Goal: Information Seeking & Learning: Learn about a topic

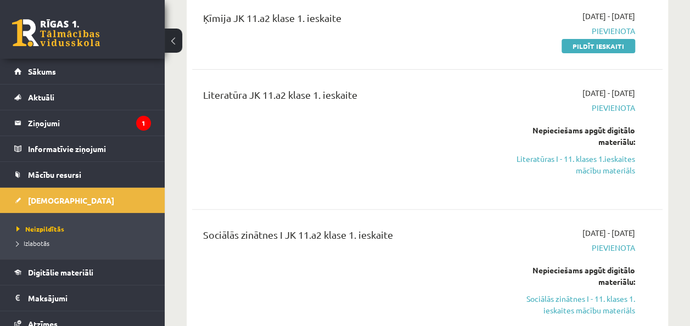
scroll to position [150, 0]
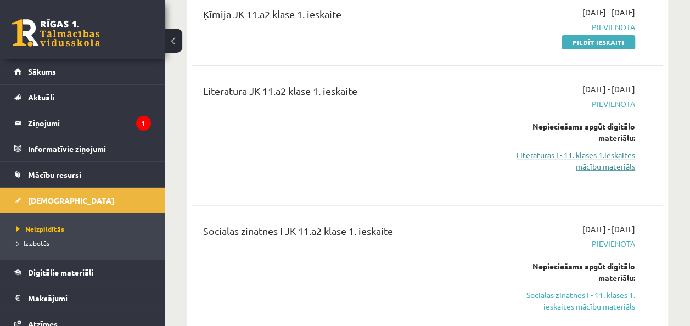
click at [537, 158] on link "Literatūras I - 11. klases 1.ieskaites mācību materiāls" at bounding box center [568, 160] width 133 height 23
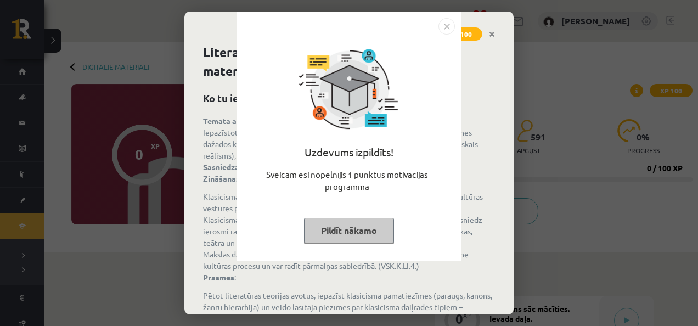
click at [351, 222] on button "Pildīt nākamo" at bounding box center [349, 230] width 90 height 25
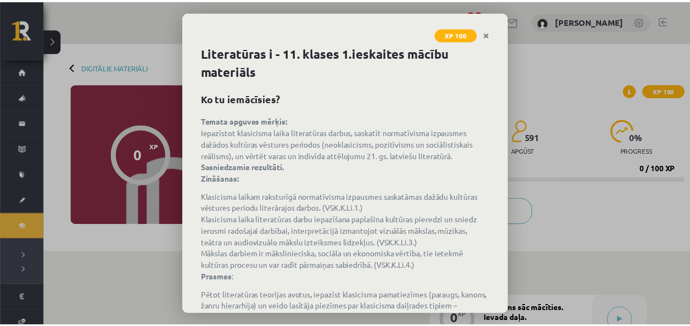
scroll to position [143, 0]
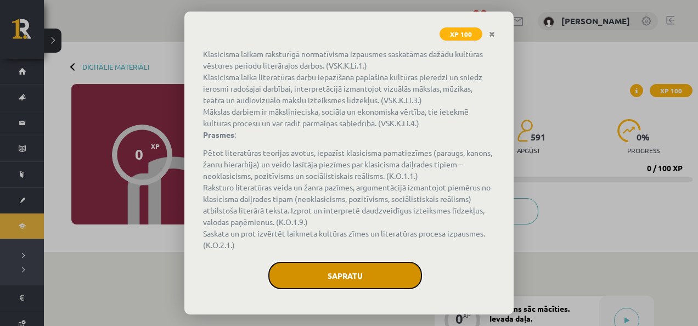
click at [328, 267] on button "Sapratu" at bounding box center [345, 275] width 154 height 27
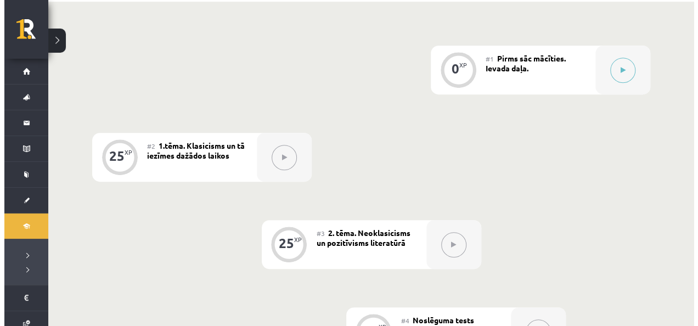
scroll to position [250, 0]
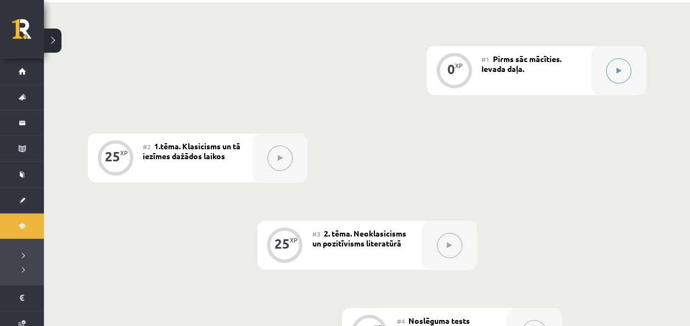
click at [619, 68] on icon at bounding box center [618, 71] width 5 height 7
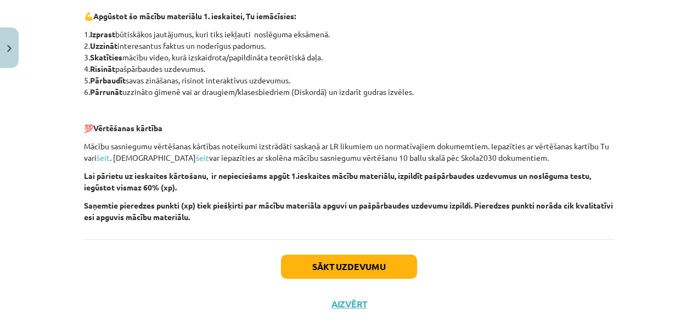
scroll to position [799, 0]
click at [332, 263] on button "Sākt uzdevumu" at bounding box center [349, 266] width 136 height 24
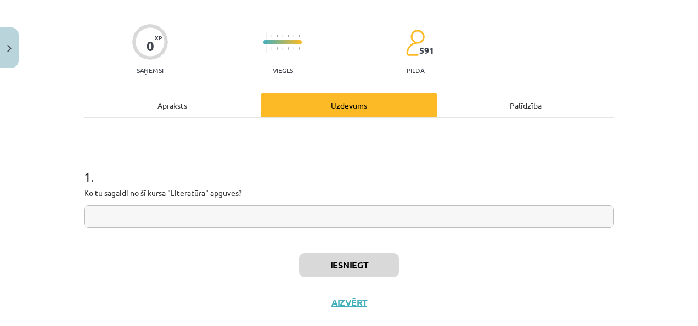
scroll to position [69, 0]
click at [239, 220] on input "text" at bounding box center [349, 216] width 530 height 23
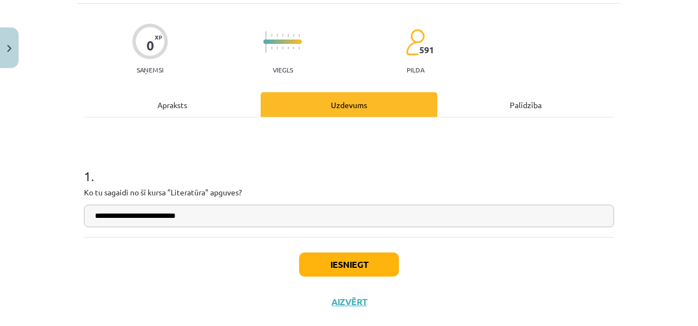
type input "**********"
click at [313, 268] on button "Iesniegt" at bounding box center [349, 264] width 100 height 24
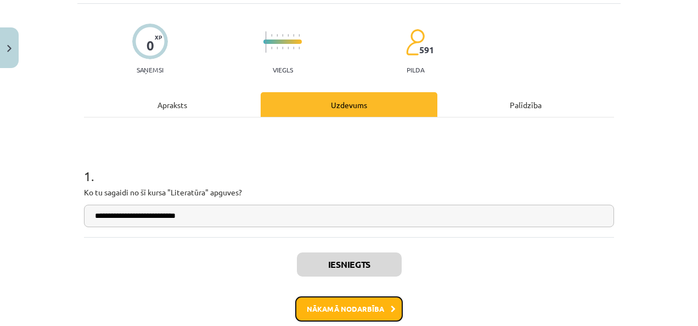
click at [340, 310] on button "Nākamā nodarbība" at bounding box center [349, 308] width 108 height 25
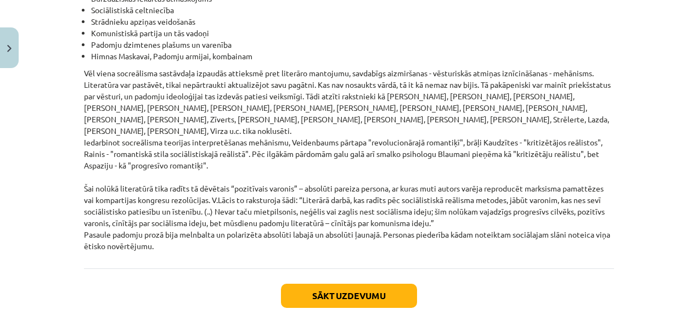
scroll to position [2593, 0]
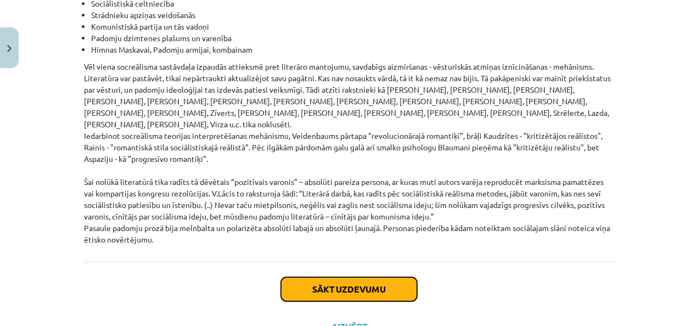
click at [385, 277] on button "Sākt uzdevumu" at bounding box center [349, 289] width 136 height 24
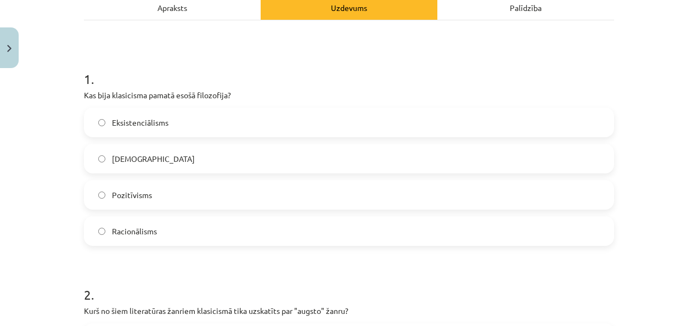
scroll to position [167, 0]
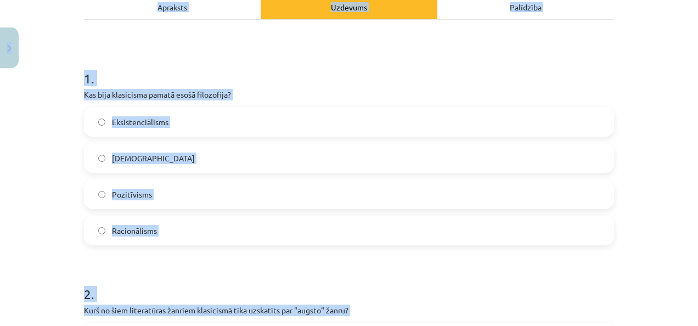
copy div "0 Dāvanas 404 mP 340 xp Dēlija Lavrova Sākums Aktuāli Kā mācīties eSKOLĀ Kontak…"
click at [35, 246] on div "Mācību tēma: Literatūras i - 11. klases 1.ieskaites mācību materiāls #2 1.tēma.…" at bounding box center [349, 163] width 698 height 326
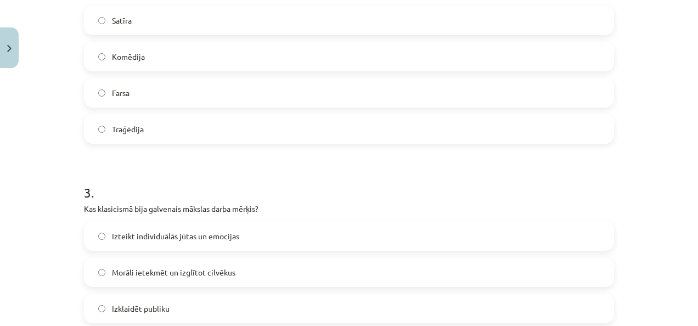
scroll to position [485, 0]
click at [168, 266] on span "Morāli ietekmēt un izglītot cilvēkus" at bounding box center [174, 272] width 124 height 12
click at [130, 120] on label "Traģēdija" at bounding box center [349, 127] width 528 height 27
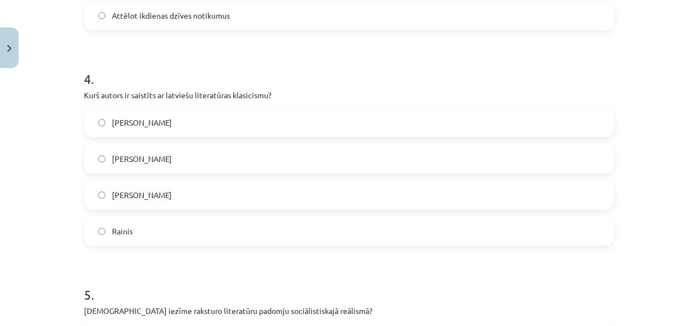
scroll to position [814, 0]
click at [138, 196] on span "Kristofers Fīrekers" at bounding box center [142, 195] width 60 height 12
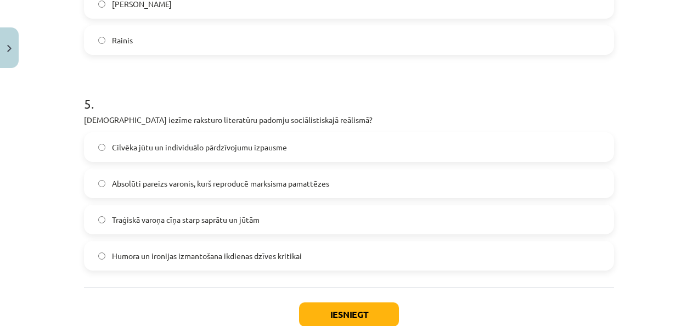
scroll to position [1004, 0]
click at [188, 153] on label "Cilvēka jūtu un individuālo pārdzīvojumu izpausme" at bounding box center [349, 147] width 528 height 27
click at [338, 315] on button "Iesniegt" at bounding box center [349, 315] width 100 height 24
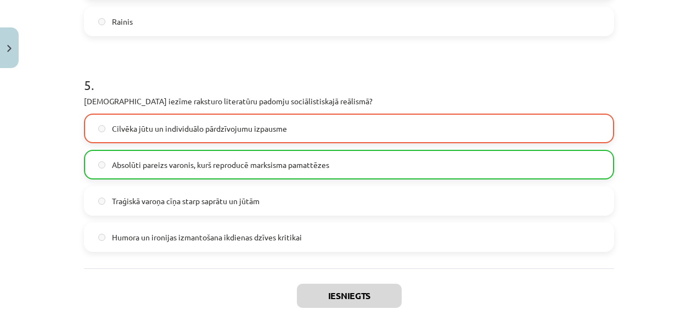
scroll to position [1110, 0]
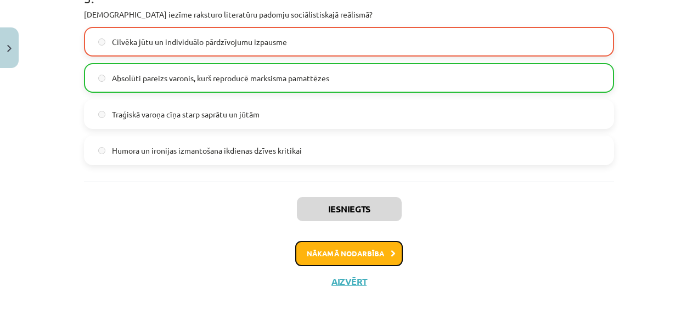
click at [368, 252] on button "Nākamā nodarbība" at bounding box center [349, 253] width 108 height 25
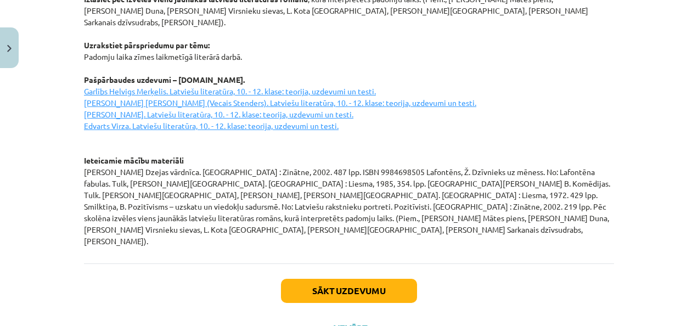
scroll to position [1577, 0]
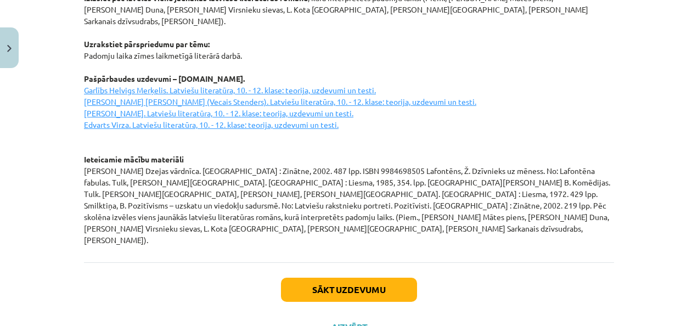
click at [316, 85] on u "Garlībs Helvigs Merķelis. Latviešu literatūra, 10. - 12. klase: teorija, uzdevu…" at bounding box center [280, 107] width 392 height 44
click at [333, 85] on u "Garlībs Helvigs Merķelis. Latviešu literatūra, 10. - 12. klase: teorija, uzdevu…" at bounding box center [280, 107] width 392 height 44
click at [137, 91] on u "Garlībs Helvigs Merķelis. Latviešu literatūra, 10. - 12. klase: teorija, uzdevu…" at bounding box center [280, 107] width 392 height 44
click at [320, 104] on u "Garlībs Helvigs Merķelis. Latviešu literatūra, 10. - 12. klase: teorija, uzdevu…" at bounding box center [280, 107] width 392 height 44
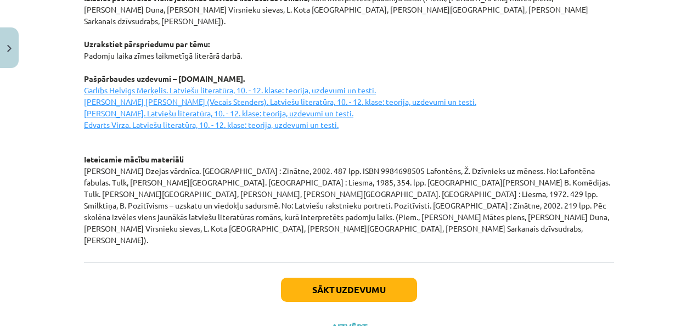
drag, startPoint x: 390, startPoint y: 97, endPoint x: 266, endPoint y: 133, distance: 129.2
drag, startPoint x: 266, startPoint y: 133, endPoint x: 409, endPoint y: 111, distance: 144.9
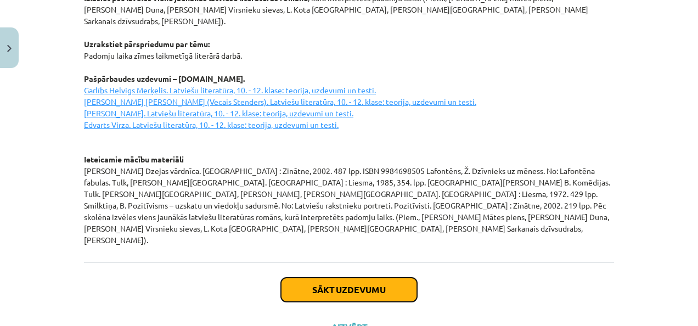
click at [341, 278] on button "Sākt uzdevumu" at bounding box center [349, 290] width 136 height 24
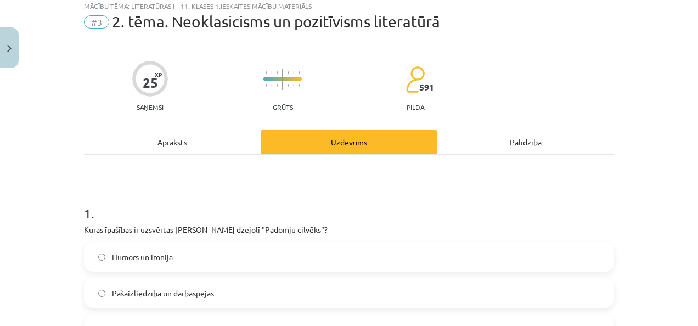
scroll to position [27, 0]
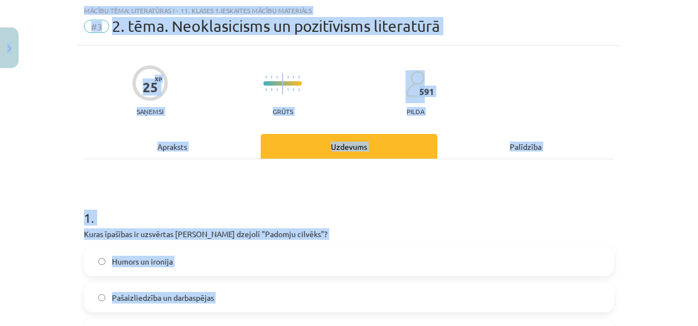
click at [376, 194] on h1 "1 ." at bounding box center [349, 208] width 530 height 34
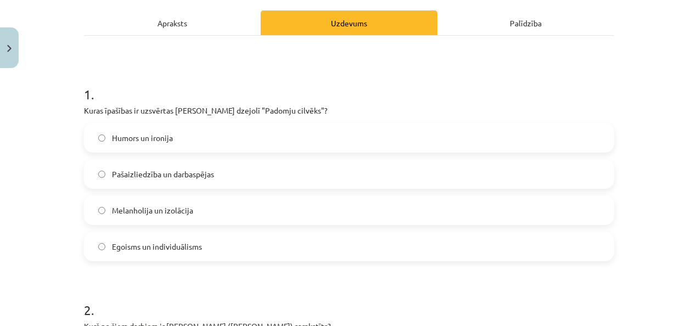
scroll to position [151, 0]
click at [265, 176] on label "Pašaizliedzība un darbaspējas" at bounding box center [349, 173] width 528 height 27
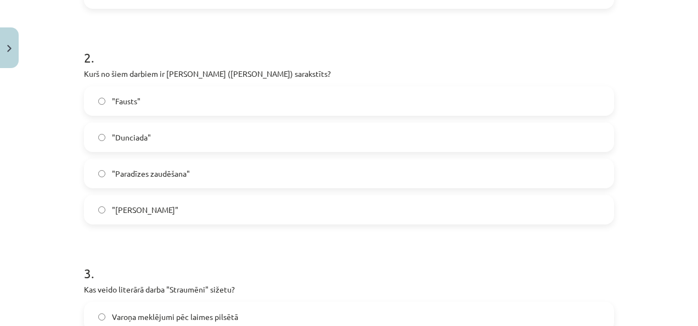
scroll to position [404, 0]
click at [234, 128] on label ""Dunciada"" at bounding box center [349, 136] width 528 height 27
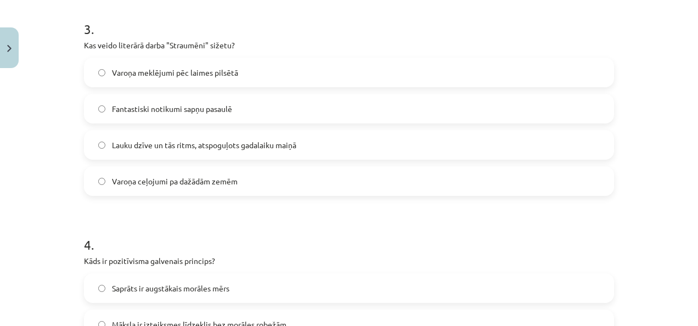
scroll to position [650, 0]
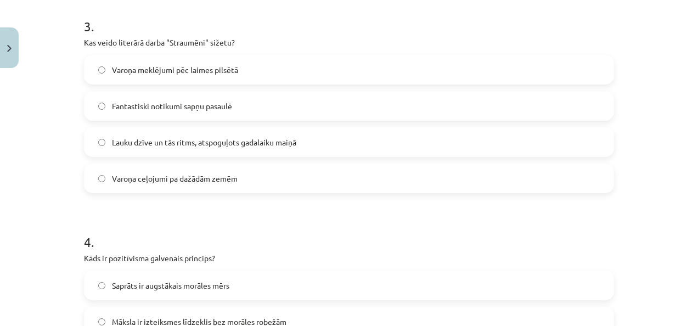
click at [231, 143] on span "Lauku dzīve un tās ritms, atspoguļots gadalaiku maiņā" at bounding box center [204, 143] width 184 height 12
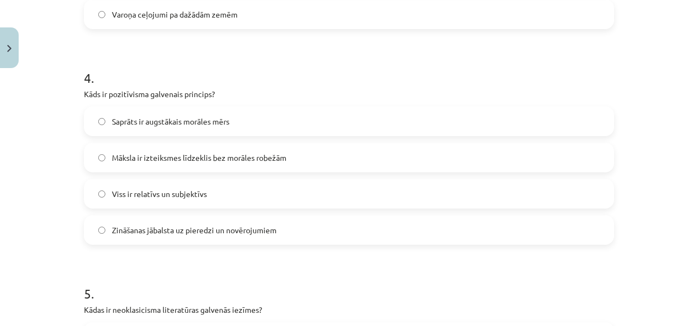
scroll to position [816, 0]
click at [188, 191] on span "Viss ir relatīvs un subjektīvs" at bounding box center [159, 193] width 95 height 12
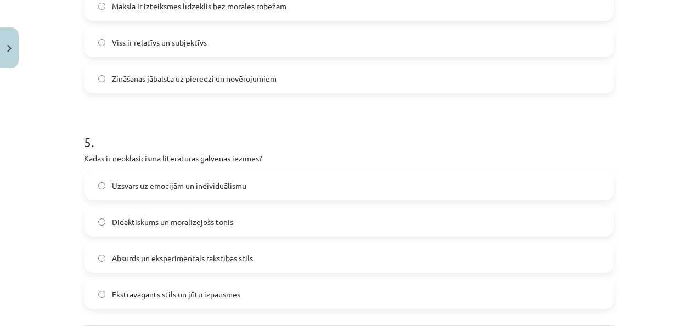
scroll to position [967, 0]
click at [274, 81] on label "Zināšanas jābalsta uz pieredzi un novērojumiem" at bounding box center [349, 77] width 528 height 27
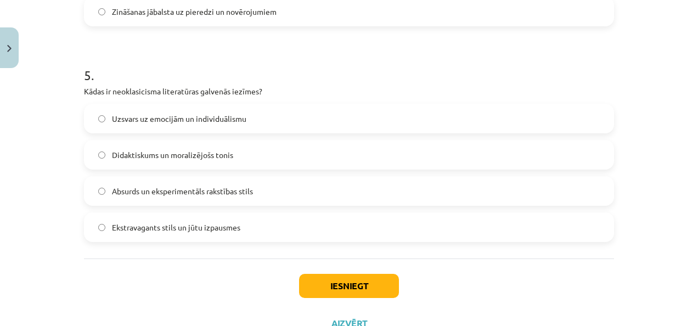
scroll to position [1034, 0]
click at [294, 121] on label "Uzsvars uz emocijām un individuālismu" at bounding box center [349, 117] width 528 height 27
click at [308, 279] on button "Iesniegt" at bounding box center [349, 285] width 100 height 24
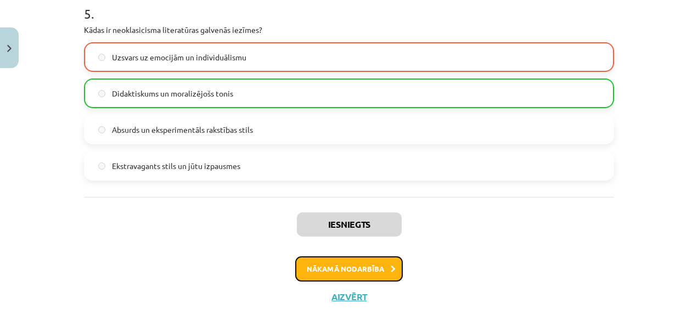
click at [362, 265] on button "Nākamā nodarbība" at bounding box center [349, 268] width 108 height 25
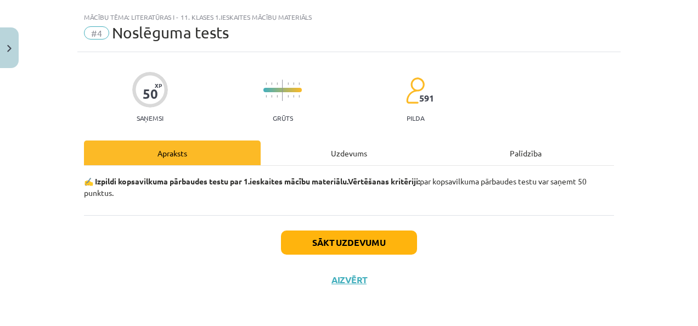
scroll to position [20, 0]
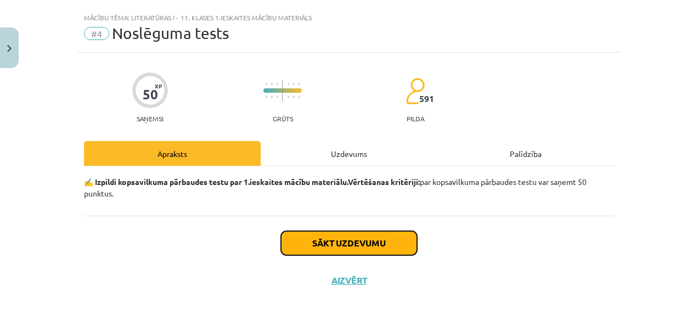
click at [304, 237] on button "Sākt uzdevumu" at bounding box center [349, 243] width 136 height 24
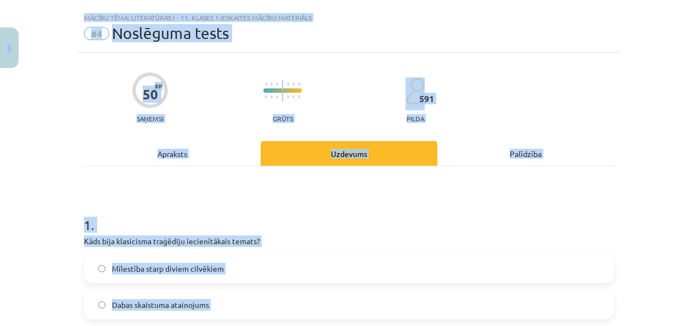
copy div "0 Dāvanas 404 mP 340 xp Dēlija Lavrova Sākums Aktuāli Kā mācīties eSKOLĀ Kontak…"
click at [18, 201] on div "Mācību tēma: Literatūras i - 11. klases 1.ieskaites mācību materiāls #4 Noslēgu…" at bounding box center [349, 163] width 698 height 326
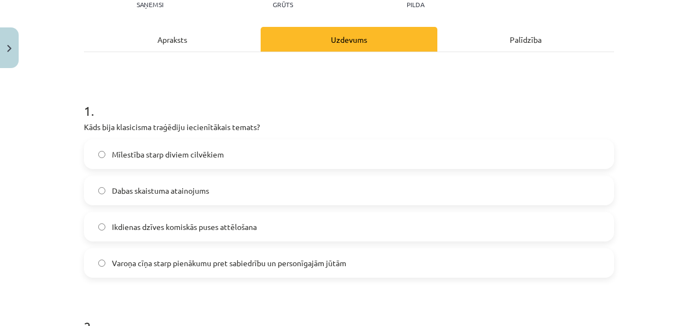
scroll to position [134, 0]
click at [197, 260] on span "Varoņa cīņa starp pienākumu pret sabiedrību un personīgajām jūtām" at bounding box center [229, 263] width 234 height 12
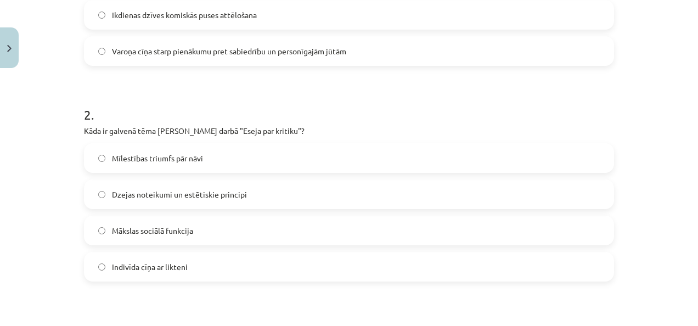
scroll to position [347, 0]
click at [222, 186] on label "Dzejas noteikumi un estētiskie principi" at bounding box center [349, 193] width 528 height 27
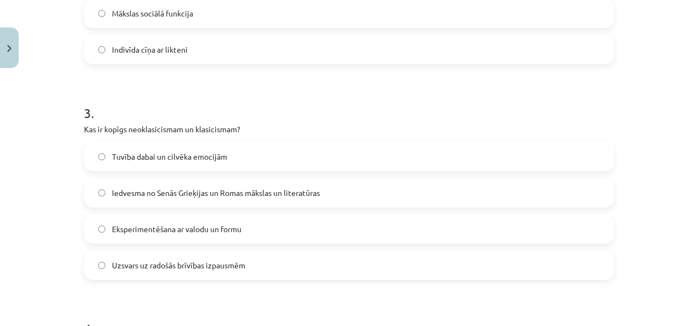
scroll to position [599, 0]
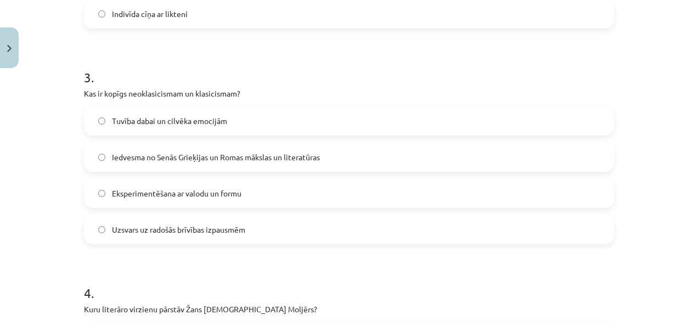
click at [239, 155] on span "Iedvesma no Senās Grieķijas un Romas mākslas un literatūras" at bounding box center [216, 157] width 208 height 12
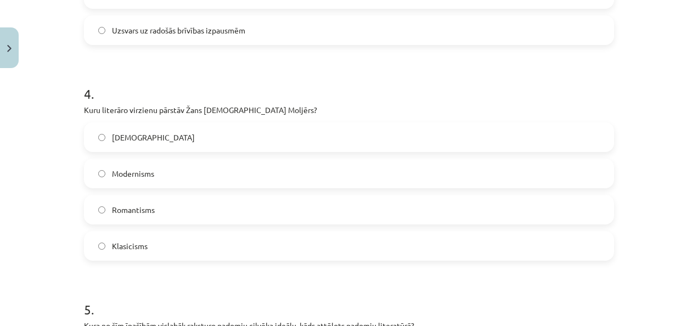
scroll to position [798, 0]
click at [143, 254] on label "Klasicisms" at bounding box center [349, 246] width 528 height 27
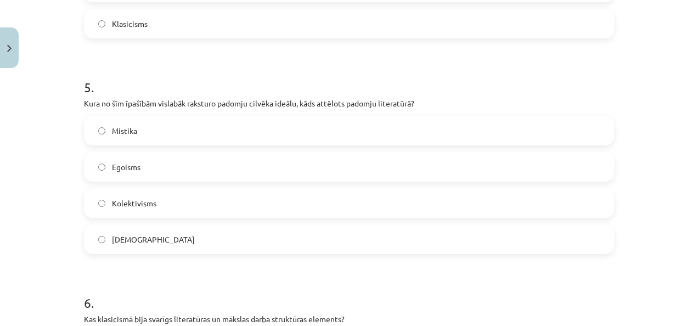
scroll to position [1023, 0]
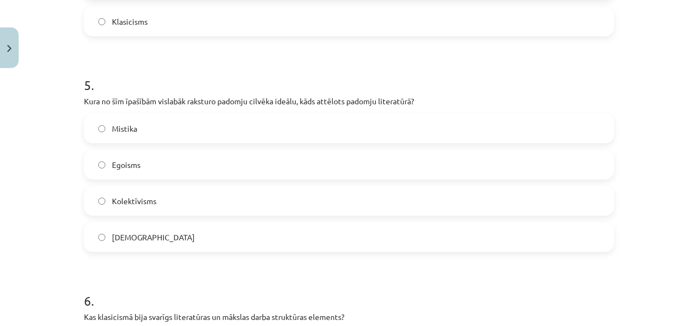
click at [149, 206] on label "Kolektīvisms" at bounding box center [349, 200] width 528 height 27
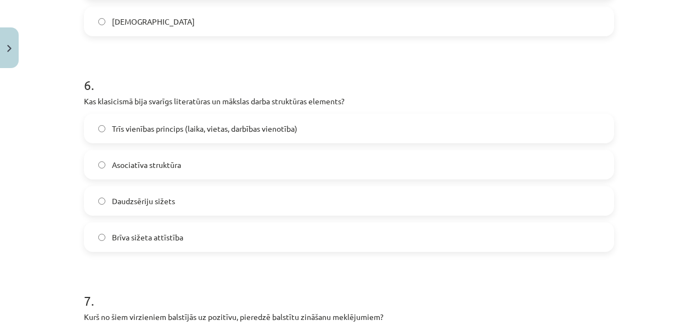
scroll to position [1239, 0]
click at [146, 127] on span "Trīs vienības princips (laika, vietas, darbības vienotība)" at bounding box center [205, 128] width 186 height 12
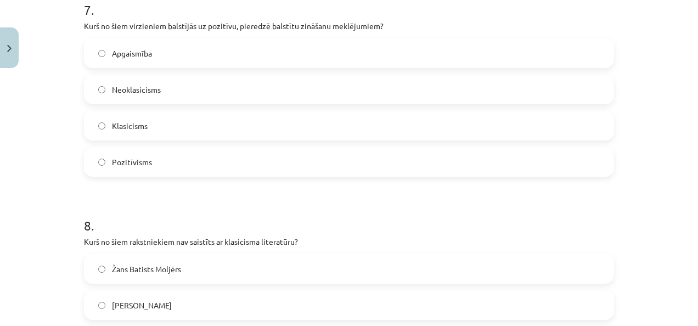
scroll to position [1530, 0]
click at [169, 164] on label "Pozitīvisms" at bounding box center [349, 161] width 528 height 27
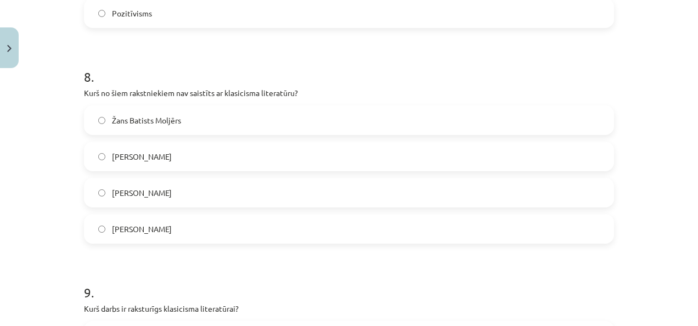
scroll to position [1685, 0]
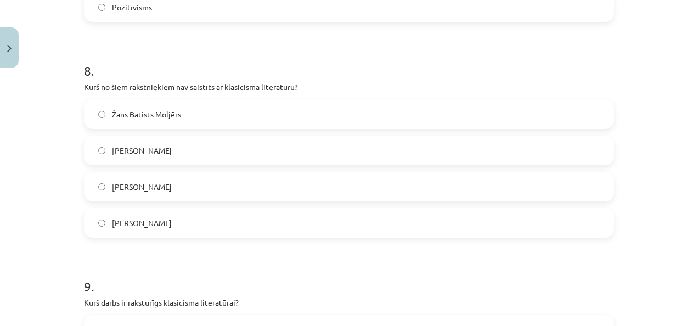
click at [145, 149] on label "Vilis Lācis" at bounding box center [349, 150] width 528 height 27
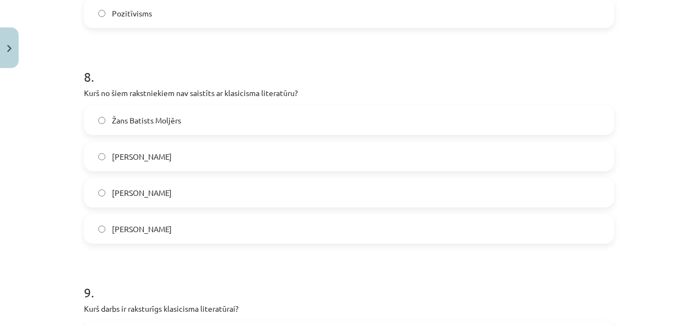
scroll to position [1678, 0]
click at [147, 234] on span "Nikolā Bualo" at bounding box center [142, 230] width 60 height 12
click at [172, 195] on label "Kristofers Fīrekers" at bounding box center [349, 192] width 528 height 27
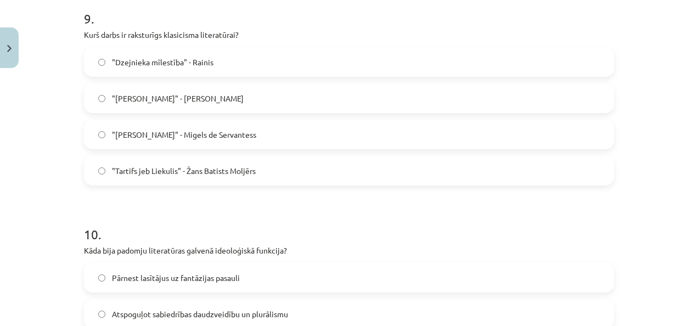
scroll to position [1952, 0]
click at [190, 170] on span ""Tartifs jeb Liekulis" - Žans Batists Moljērs" at bounding box center [184, 172] width 144 height 12
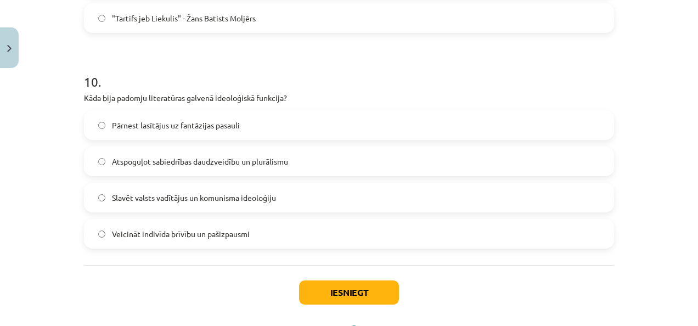
scroll to position [2110, 0]
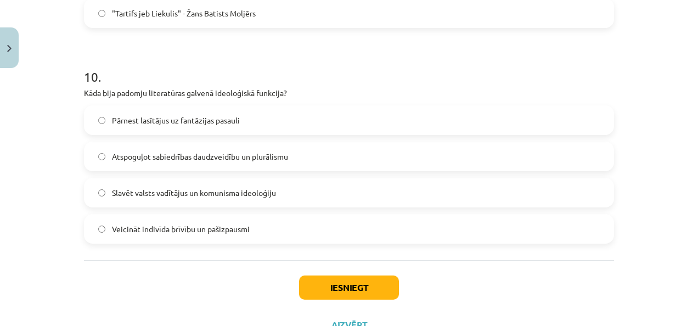
click at [209, 193] on span "Slavēt valsts vadītājus un komunisma ideoloģiju" at bounding box center [194, 193] width 164 height 12
click at [319, 288] on button "Iesniegt" at bounding box center [349, 288] width 100 height 24
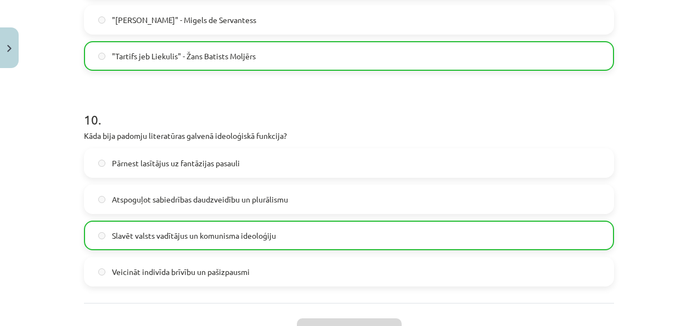
scroll to position [2189, 0]
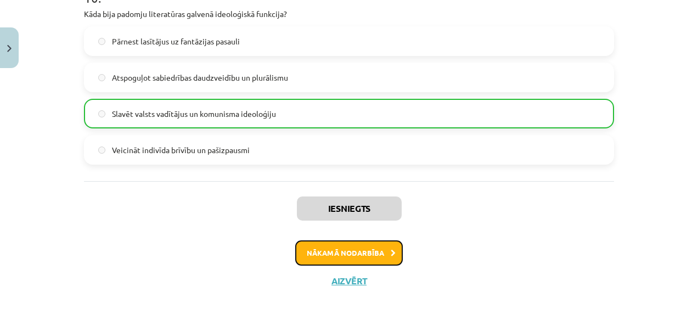
click at [374, 249] on button "Nākamā nodarbība" at bounding box center [349, 252] width 108 height 25
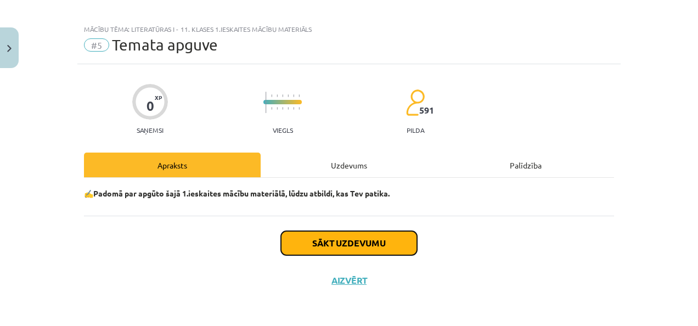
click at [372, 239] on button "Sākt uzdevumu" at bounding box center [349, 243] width 136 height 24
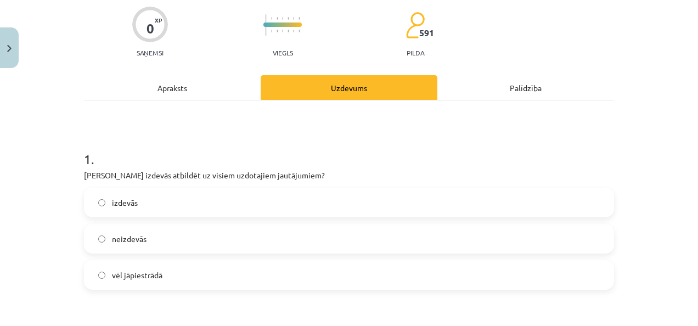
scroll to position [87, 0]
click at [159, 211] on label "izdevās" at bounding box center [349, 201] width 528 height 27
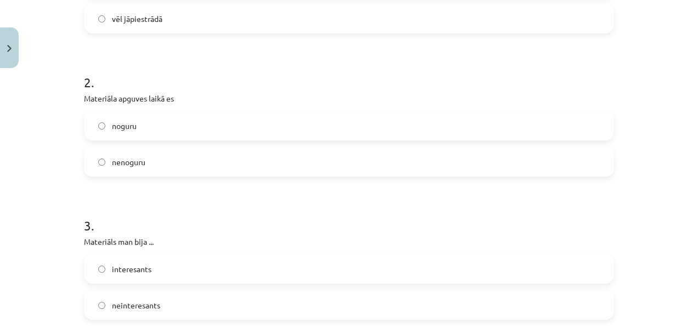
scroll to position [359, 0]
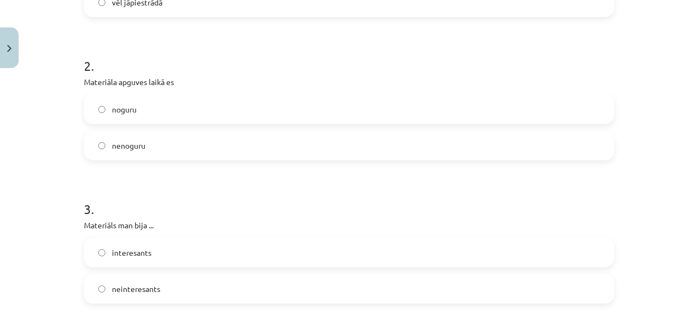
click at [150, 149] on label "nenoguru" at bounding box center [349, 145] width 528 height 27
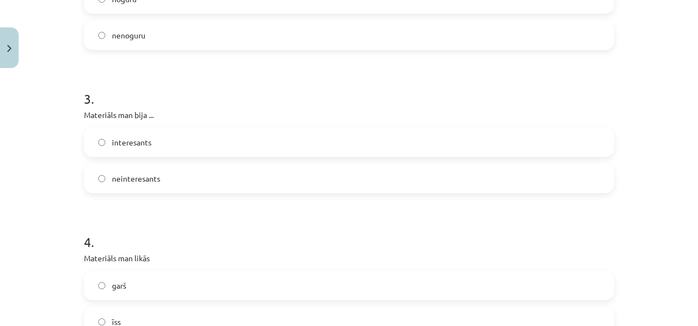
scroll to position [472, 0]
click at [170, 143] on label "interesants" at bounding box center [349, 139] width 528 height 27
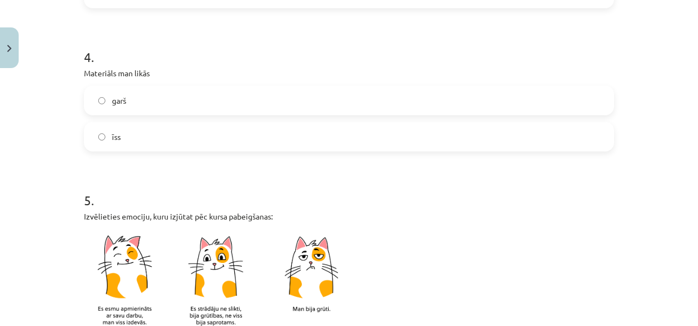
scroll to position [655, 0]
click at [173, 104] on label "garš" at bounding box center [349, 99] width 528 height 27
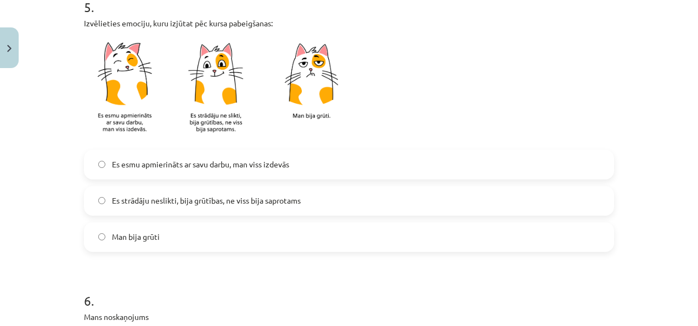
scroll to position [849, 0]
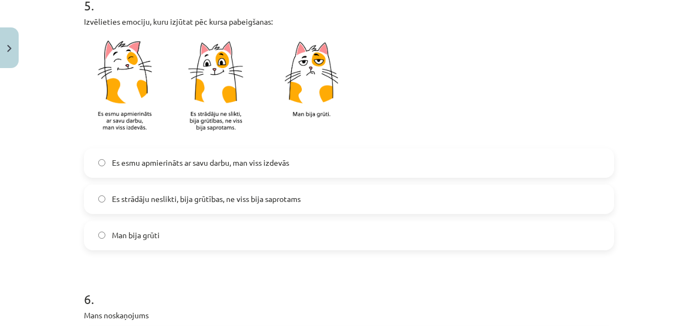
click at [221, 164] on span "Es esmu apmierināts ar savu darbu, man viss izdevās" at bounding box center [200, 163] width 177 height 12
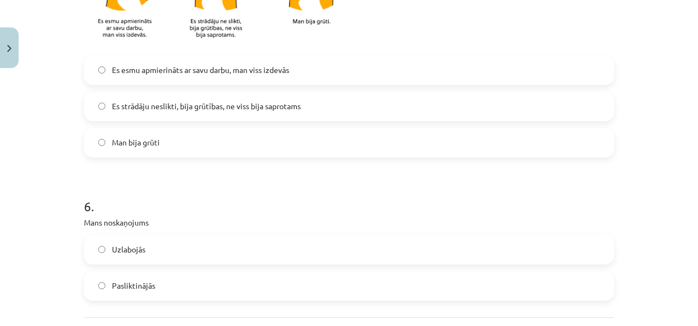
scroll to position [1043, 0]
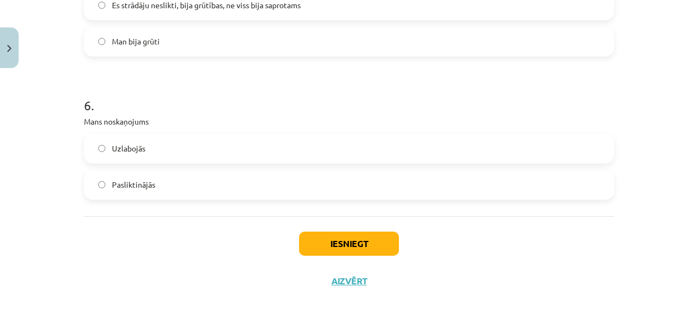
click at [188, 148] on label "Uzlabojās" at bounding box center [349, 148] width 528 height 27
click at [377, 246] on button "Iesniegt" at bounding box center [349, 244] width 100 height 24
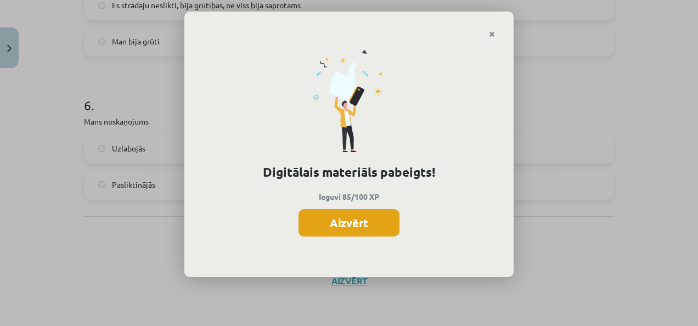
click at [372, 223] on button "Aizvērt" at bounding box center [349, 222] width 101 height 27
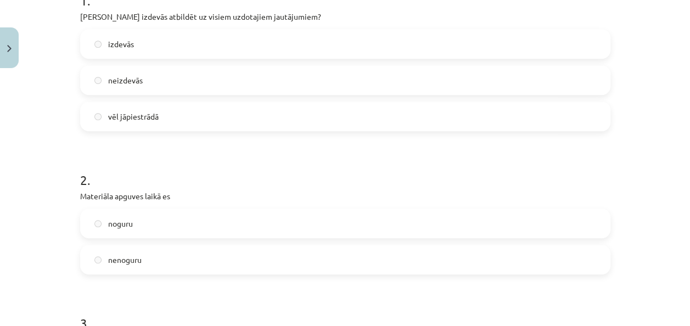
scroll to position [0, 0]
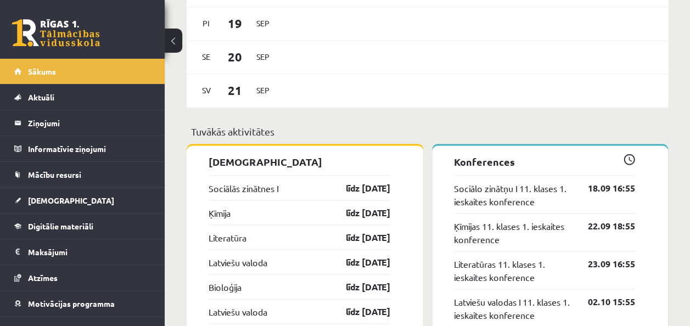
scroll to position [877, 0]
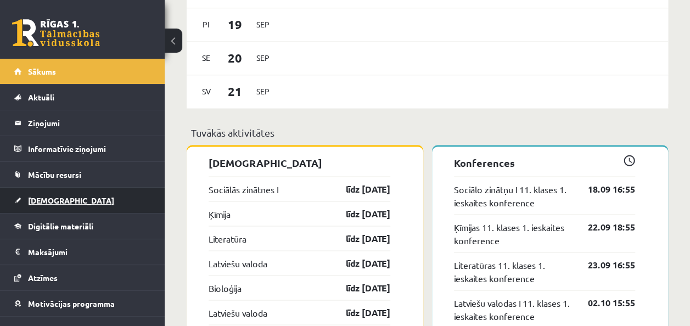
click at [45, 200] on span "[DEMOGRAPHIC_DATA]" at bounding box center [71, 200] width 86 height 10
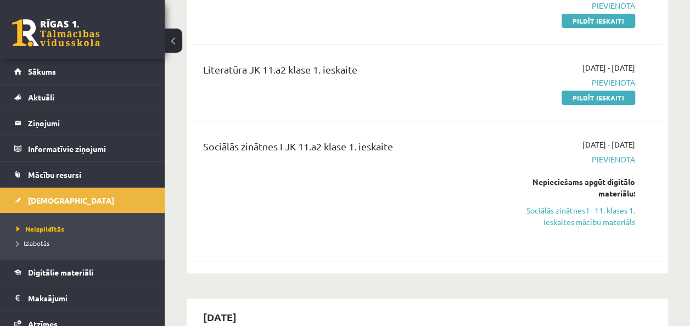
scroll to position [173, 0]
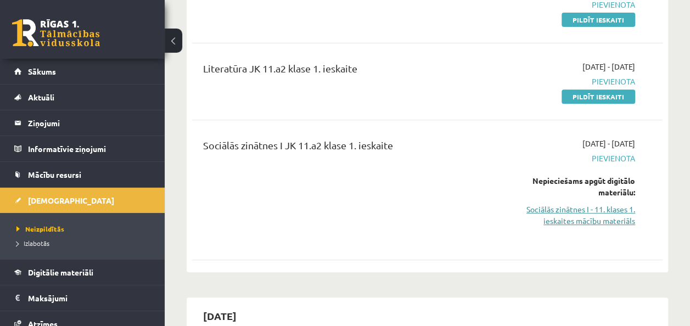
click at [566, 220] on link "Sociālās zinātnes I - 11. klases 1. ieskaites mācību materiāls" at bounding box center [568, 215] width 133 height 23
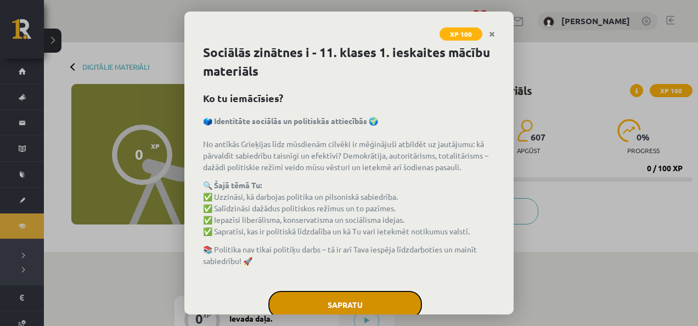
click at [367, 303] on button "Sapratu" at bounding box center [345, 304] width 154 height 27
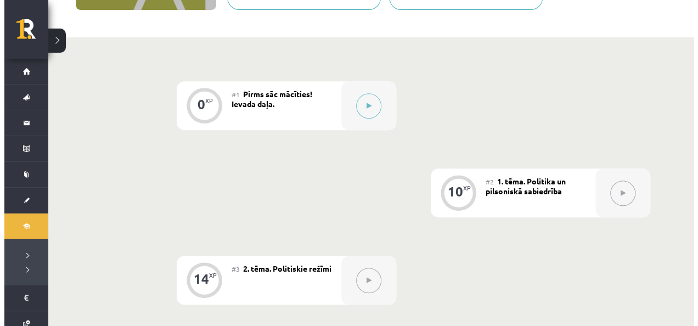
scroll to position [227, 0]
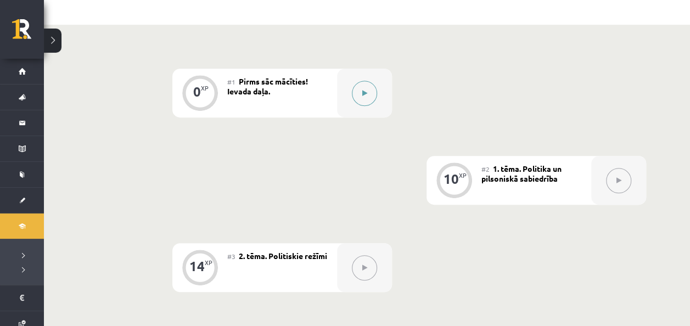
click at [363, 91] on icon at bounding box center [364, 93] width 5 height 7
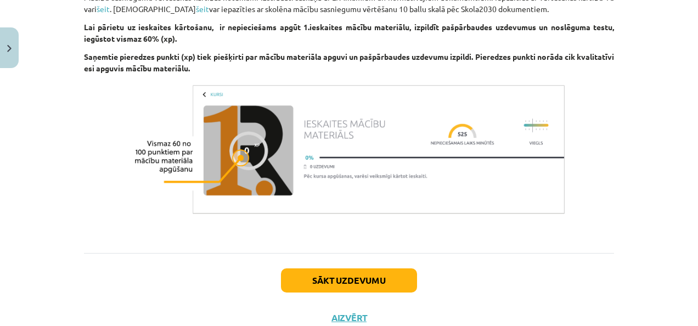
scroll to position [775, 0]
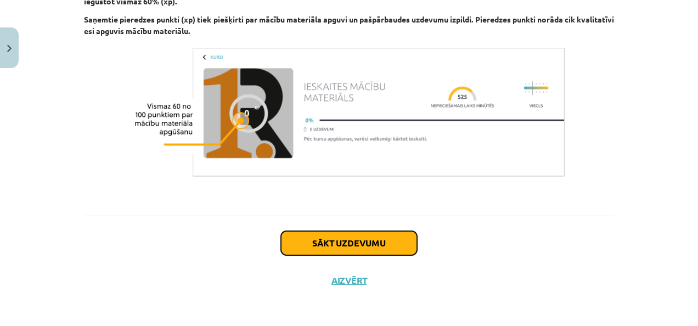
click at [346, 245] on button "Sākt uzdevumu" at bounding box center [349, 243] width 136 height 24
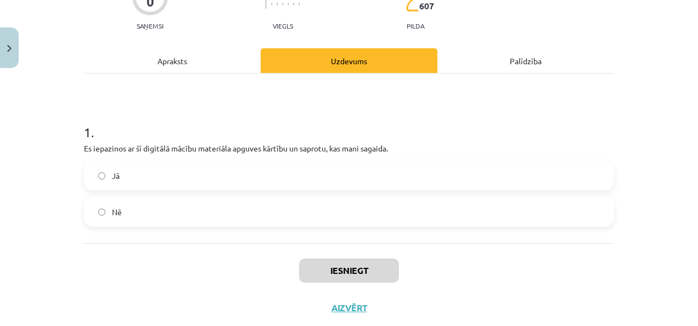
scroll to position [113, 0]
click at [258, 178] on label "Jā" at bounding box center [349, 175] width 528 height 27
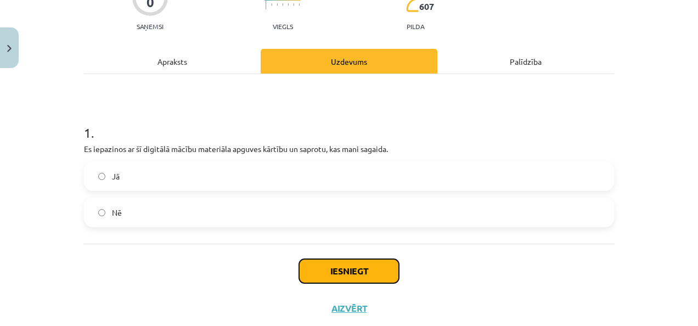
click at [333, 269] on button "Iesniegt" at bounding box center [349, 271] width 100 height 24
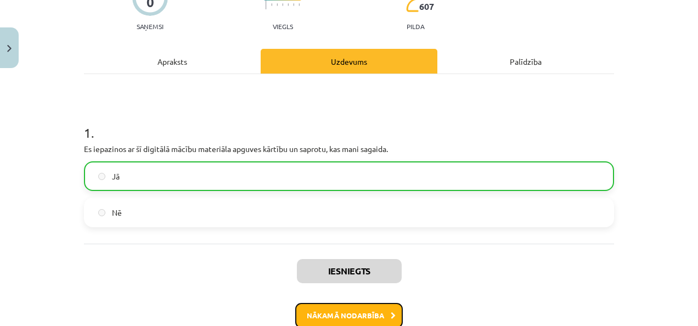
click at [341, 318] on button "Nākamā nodarbība" at bounding box center [349, 315] width 108 height 25
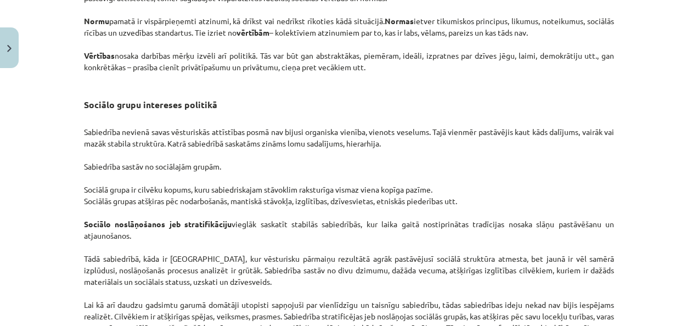
scroll to position [1792, 0]
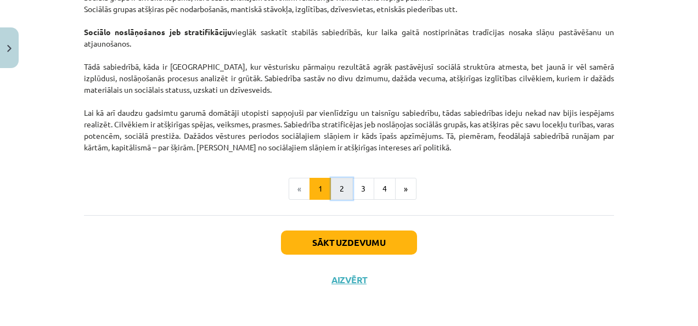
click at [339, 189] on button "2" at bounding box center [342, 189] width 22 height 22
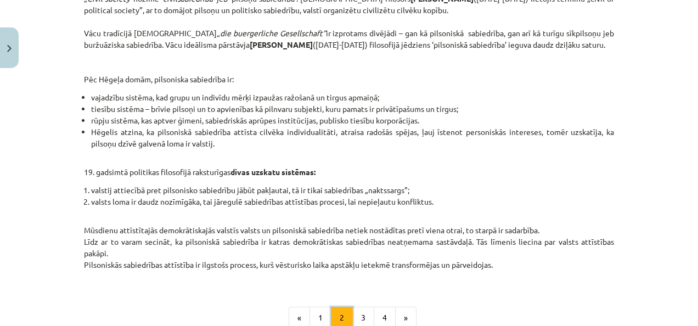
scroll to position [541, 0]
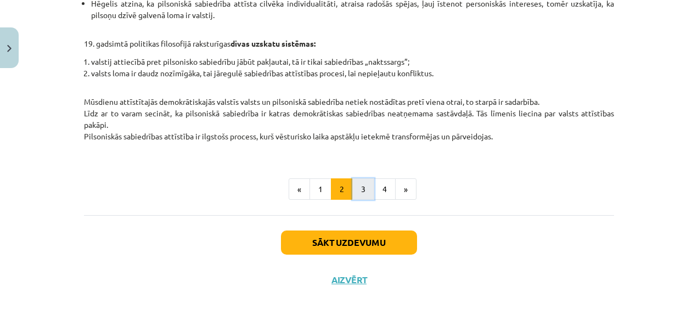
click at [356, 188] on button "3" at bounding box center [363, 189] width 22 height 22
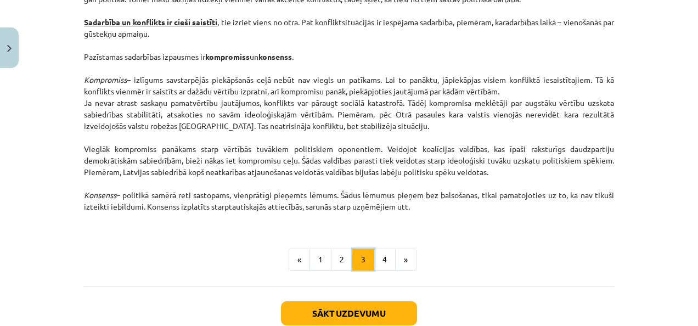
scroll to position [1527, 0]
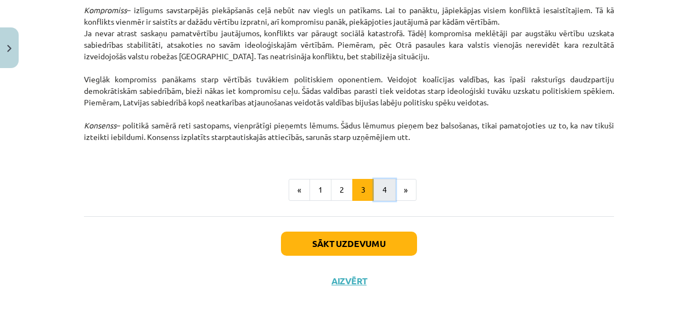
click at [377, 191] on button "4" at bounding box center [385, 190] width 22 height 22
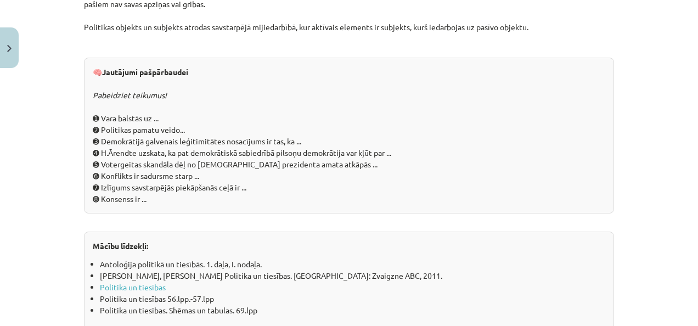
scroll to position [1307, 0]
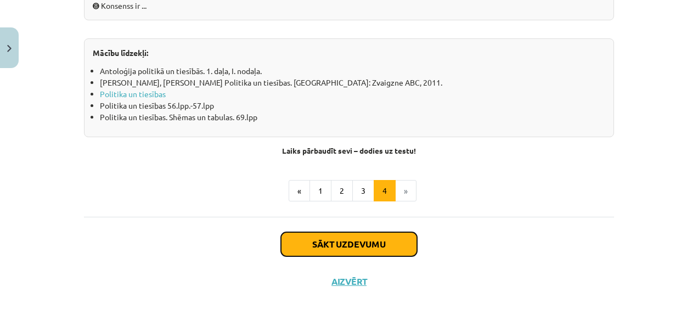
click at [325, 249] on button "Sākt uzdevumu" at bounding box center [349, 244] width 136 height 24
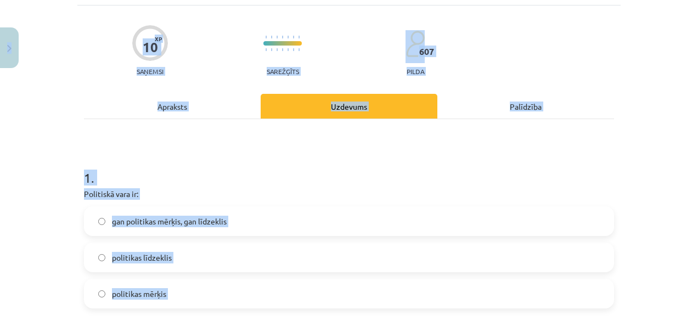
scroll to position [70, 0]
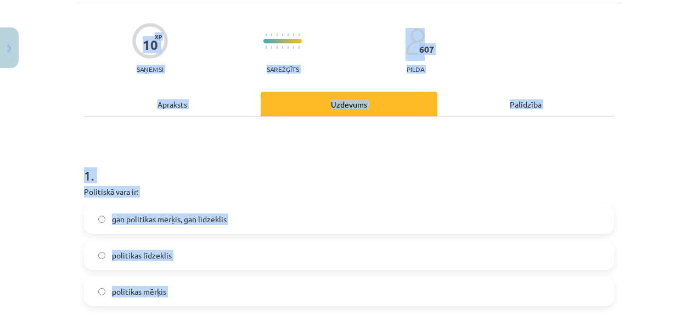
copy div "4 Loremip 380 dO 845 si Ametco Adipisc Elitse Doeiusm Te incididu uTLABO Etdolo…"
click at [18, 305] on div "Mācību tēma: Sociālās zinātnes i - 11. klases 1. ieskaites mācību materiāls #2 …" at bounding box center [349, 163] width 698 height 326
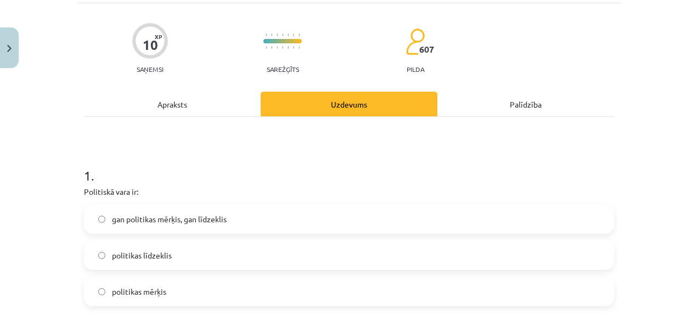
click at [223, 218] on span "gan politikas mērķis, gan līdzeklis" at bounding box center [169, 220] width 115 height 12
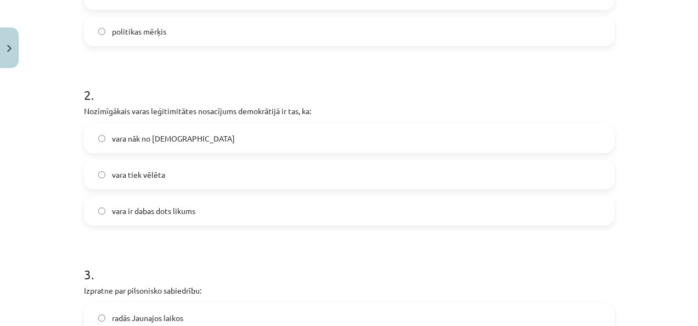
scroll to position [336, 0]
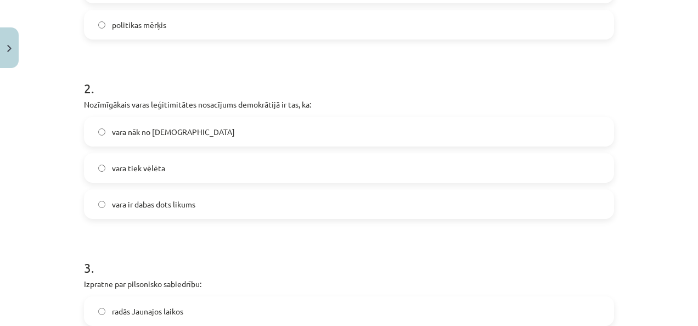
click at [150, 161] on label "vara tiek vēlēta" at bounding box center [349, 167] width 528 height 27
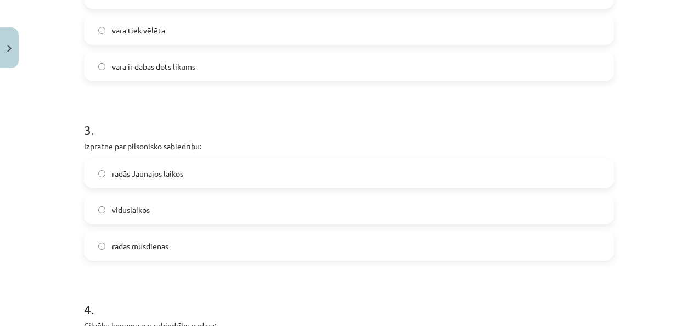
scroll to position [475, 0]
click at [166, 207] on label "viduslaikos" at bounding box center [349, 208] width 528 height 27
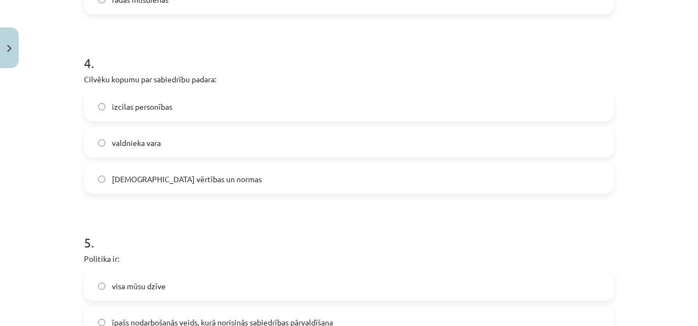
scroll to position [722, 0]
click at [183, 173] on span "[DEMOGRAPHIC_DATA] vērtības un normas" at bounding box center [187, 178] width 150 height 12
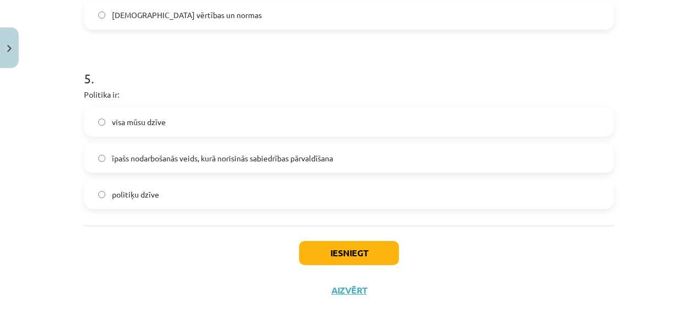
scroll to position [886, 0]
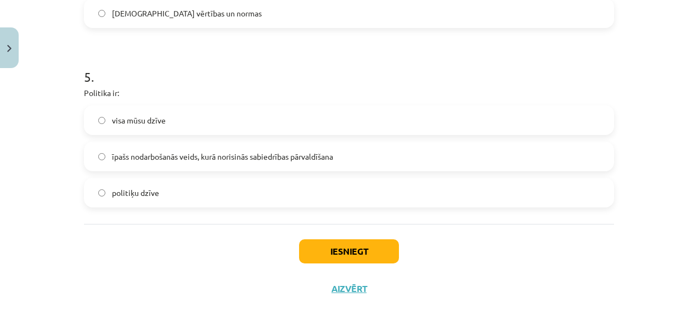
click at [200, 158] on span "īpašs nodarbošanās veids, kurā norisinās sabiedrības pārvaldīšana" at bounding box center [222, 157] width 221 height 12
click at [350, 252] on button "Iesniegt" at bounding box center [349, 251] width 100 height 24
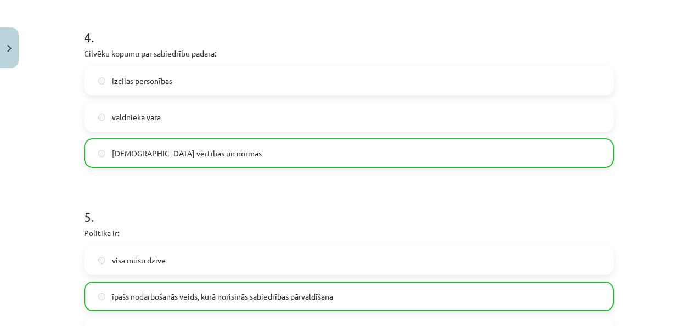
scroll to position [929, 0]
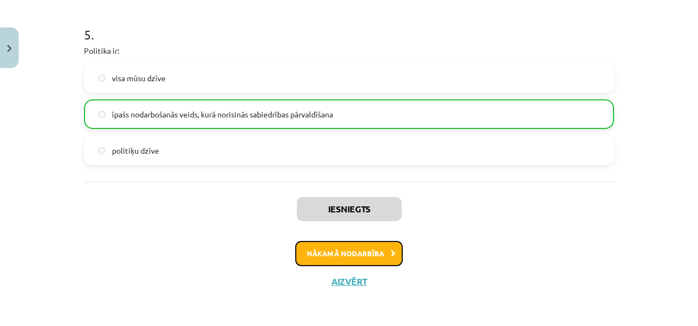
click at [341, 256] on button "Nākamā nodarbība" at bounding box center [349, 253] width 108 height 25
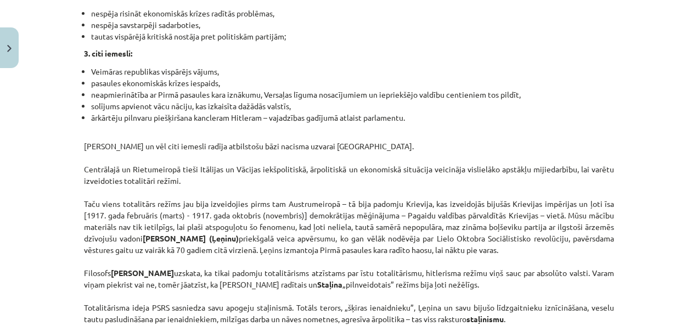
scroll to position [2901, 0]
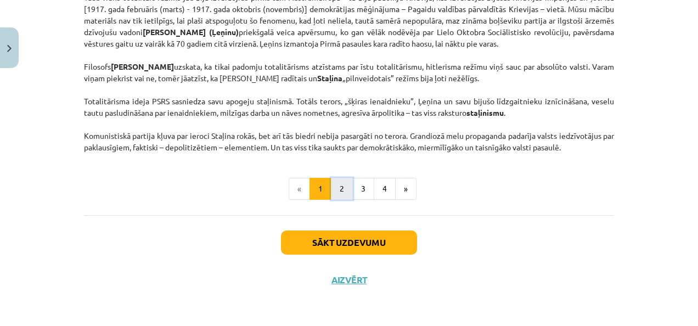
click at [334, 191] on button "2" at bounding box center [342, 189] width 22 height 22
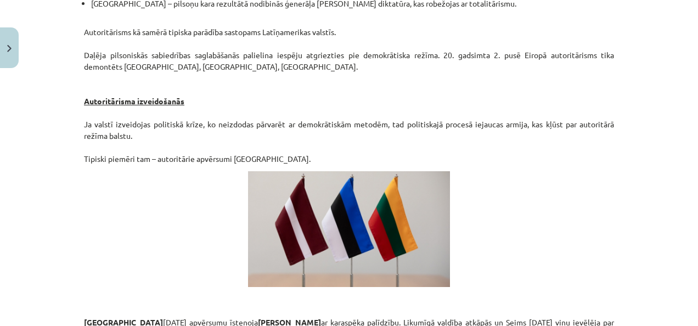
scroll to position [1978, 0]
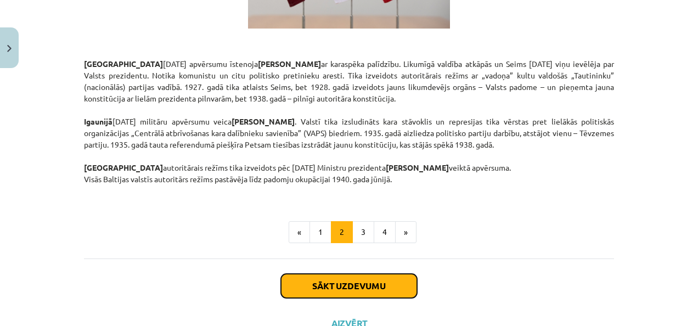
click at [339, 274] on button "Sākt uzdevumu" at bounding box center [349, 286] width 136 height 24
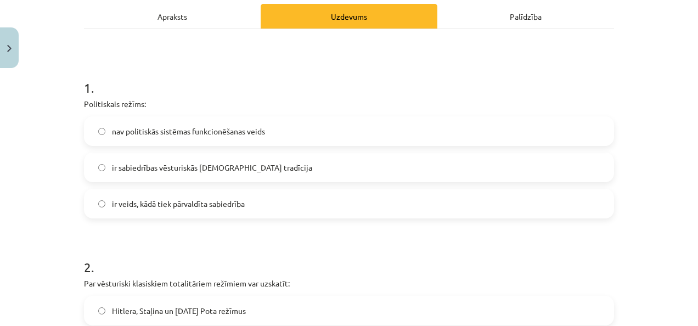
scroll to position [27, 0]
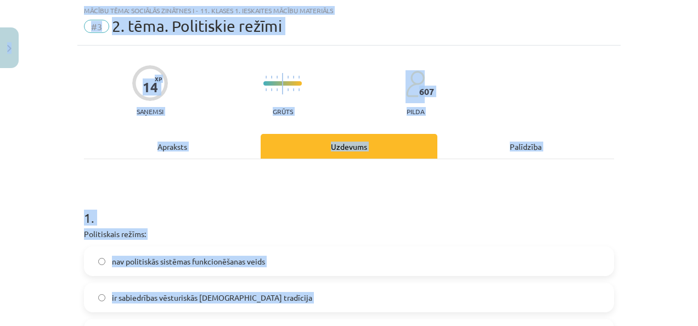
copy div "4 Loremip 380 dO 845 si Ametco Adipisc Elitse Doeiusm Te incididu uTLABO Etdolo…"
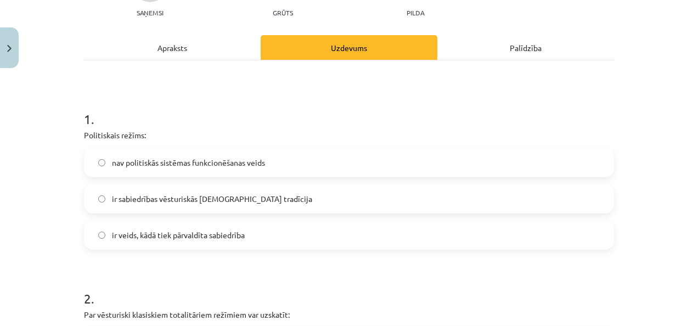
scroll to position [127, 0]
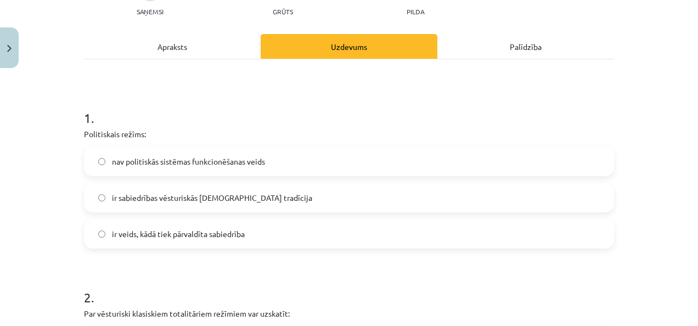
click at [177, 231] on span "ir veids, kādā tiek pārvaldīta sabiedrība" at bounding box center [178, 234] width 133 height 12
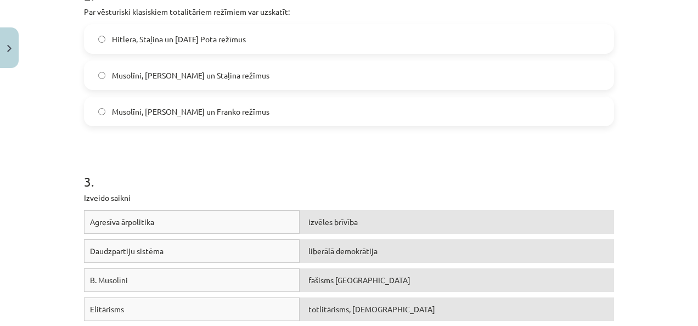
scroll to position [429, 0]
click at [225, 72] on span "Musolīni, [PERSON_NAME] un Staļina režīmus" at bounding box center [191, 76] width 158 height 12
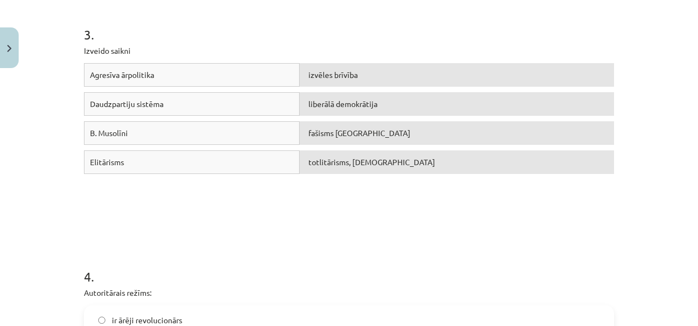
scroll to position [591, 0]
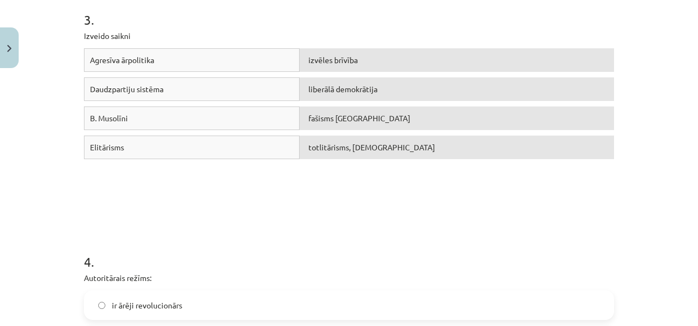
drag, startPoint x: 263, startPoint y: 61, endPoint x: 325, endPoint y: 61, distance: 61.5
click at [325, 61] on div "Agresīva ārpolitika izvēles brīvība" at bounding box center [349, 62] width 530 height 29
drag, startPoint x: 325, startPoint y: 61, endPoint x: 417, endPoint y: 115, distance: 106.8
drag, startPoint x: 417, startPoint y: 115, endPoint x: 414, endPoint y: 83, distance: 32.6
drag, startPoint x: 414, startPoint y: 83, endPoint x: 331, endPoint y: 113, distance: 88.2
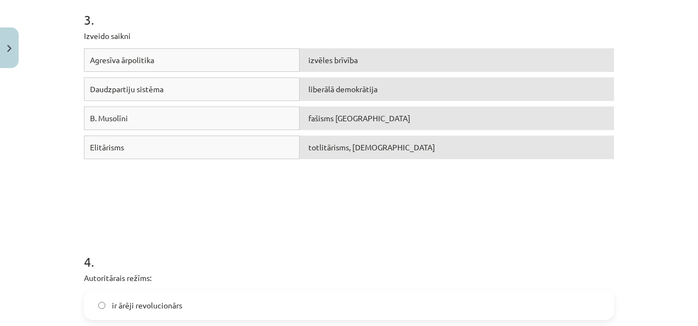
click at [331, 113] on span "fašisms [GEOGRAPHIC_DATA]" at bounding box center [359, 118] width 102 height 10
drag, startPoint x: 260, startPoint y: 119, endPoint x: 283, endPoint y: 114, distance: 23.6
click at [283, 114] on div "B. Musolīni" at bounding box center [192, 118] width 216 height 24
drag, startPoint x: 239, startPoint y: 61, endPoint x: 243, endPoint y: 120, distance: 58.3
click at [243, 120] on div "Agresīva ārpolitika izvēles brīvība Daudzpartiju sistēma fašisms Itālijā B. Mus…" at bounding box center [349, 130] width 530 height 165
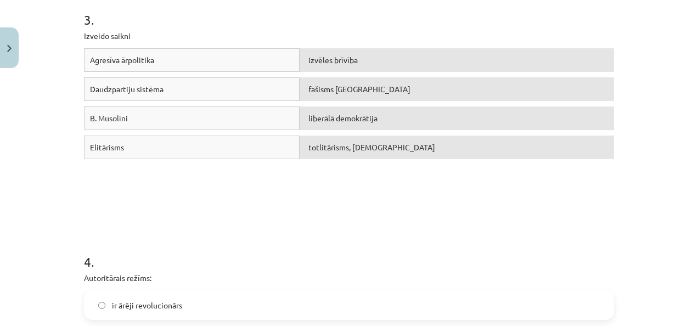
drag, startPoint x: 243, startPoint y: 120, endPoint x: 238, endPoint y: 169, distance: 49.6
click at [238, 169] on div "Agresīva ārpolitika izvēles brīvība Daudzpartiju sistēma fašisms Itālijā B. Mus…" at bounding box center [349, 130] width 530 height 165
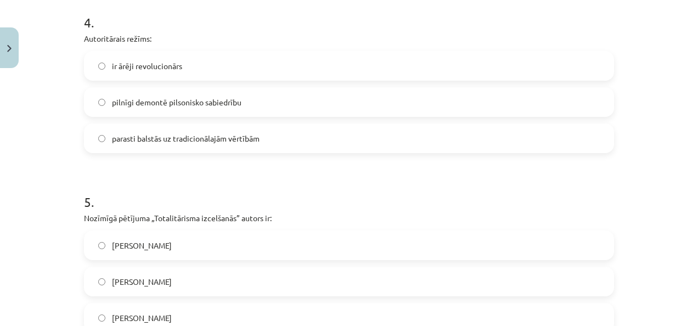
scroll to position [831, 0]
click at [233, 138] on span "parasti balstās uz tradicionālajām vērtībām" at bounding box center [186, 138] width 148 height 12
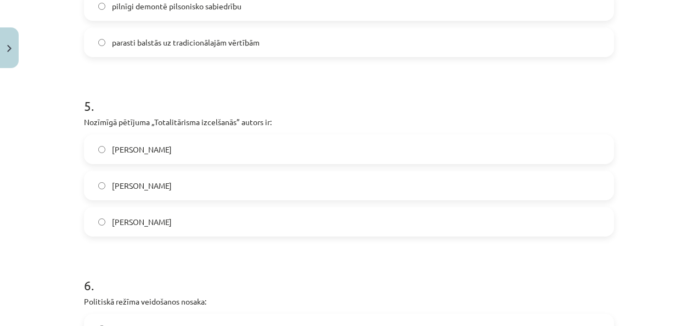
scroll to position [928, 0]
click at [205, 214] on label "[PERSON_NAME]" at bounding box center [349, 219] width 528 height 27
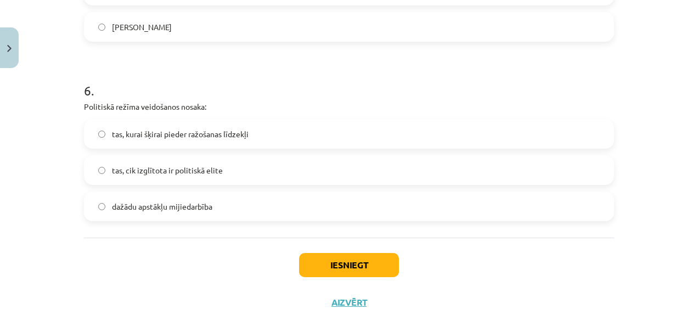
scroll to position [1143, 0]
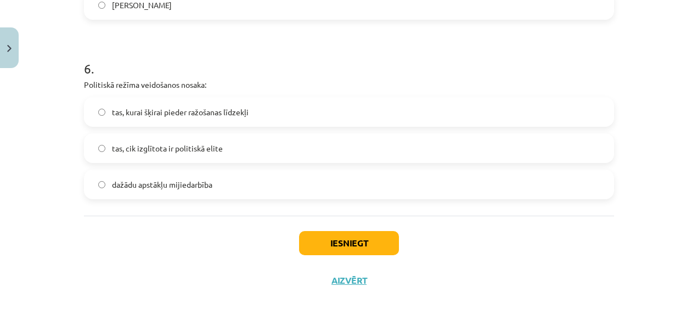
click at [195, 184] on span "dažādu apstākļu mijiedarbība" at bounding box center [162, 185] width 100 height 12
click at [347, 240] on button "Iesniegt" at bounding box center [349, 243] width 100 height 24
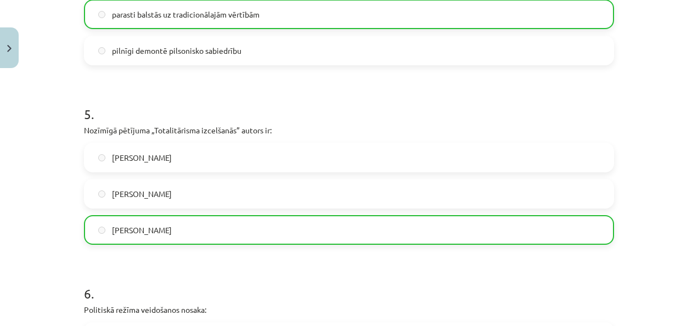
scroll to position [1178, 0]
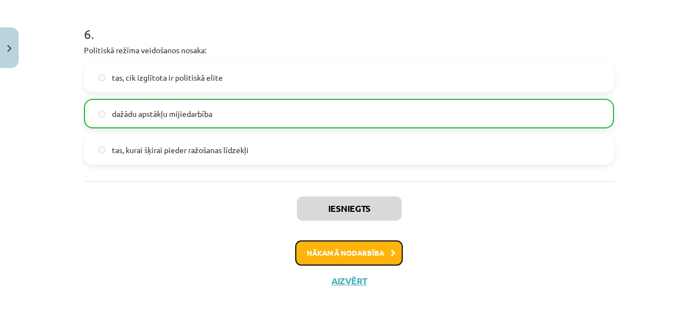
click at [317, 252] on button "Nākamā nodarbība" at bounding box center [349, 252] width 108 height 25
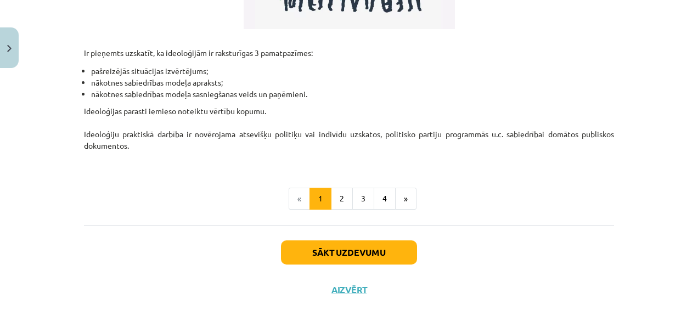
scroll to position [380, 0]
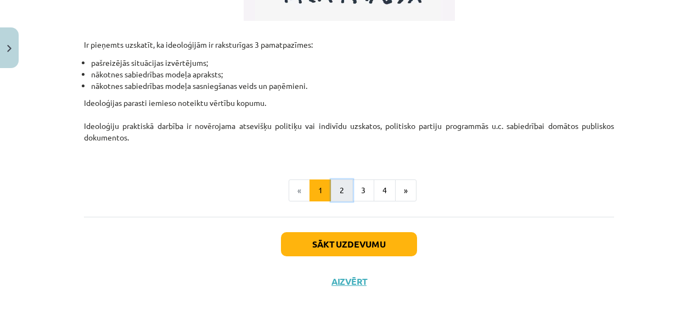
click at [340, 192] on button "2" at bounding box center [342, 190] width 22 height 22
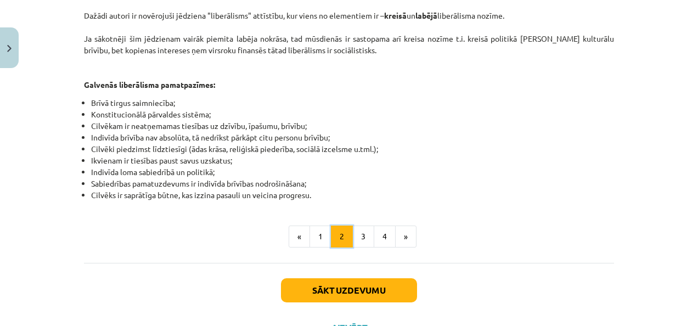
scroll to position [681, 0]
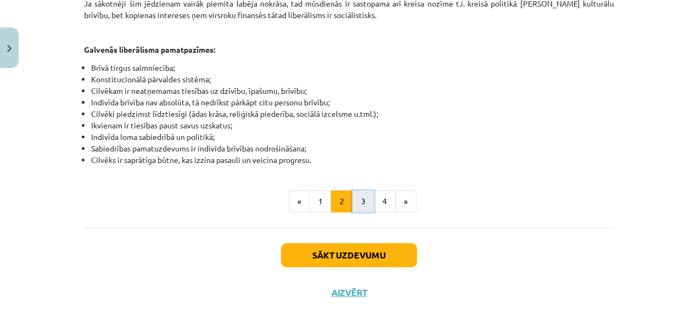
click at [356, 190] on button "3" at bounding box center [363, 201] width 22 height 22
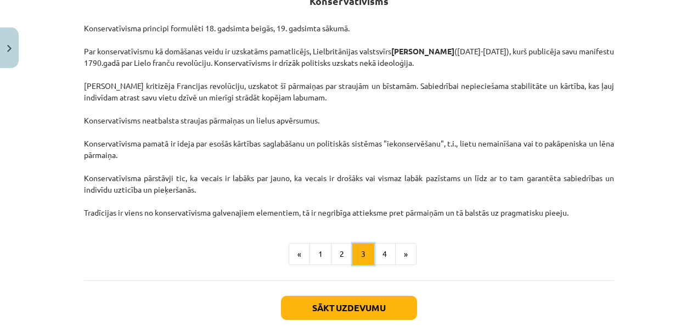
scroll to position [233, 0]
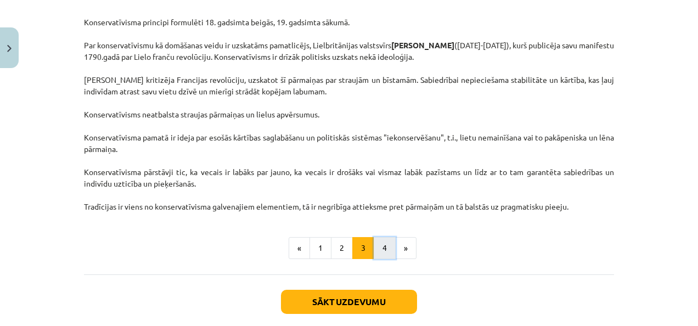
click at [377, 255] on button "4" at bounding box center [385, 248] width 22 height 22
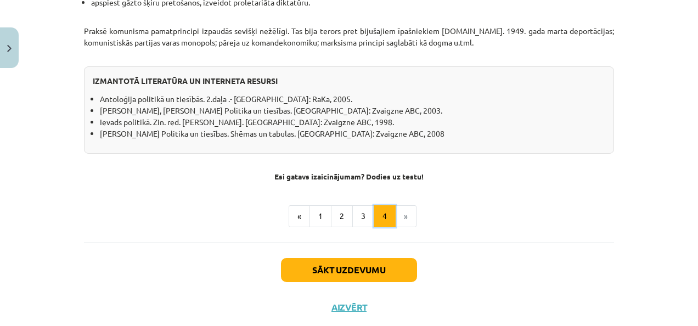
scroll to position [1009, 0]
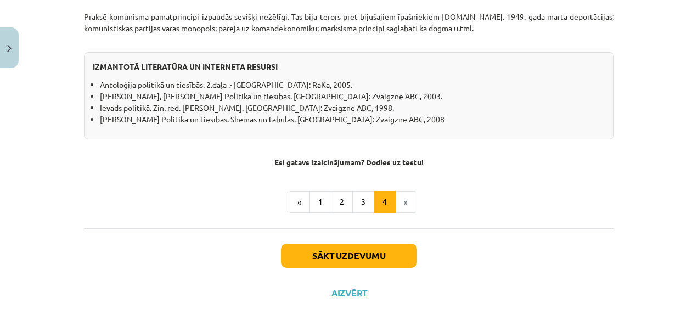
drag, startPoint x: 339, startPoint y: 239, endPoint x: 245, endPoint y: 200, distance: 101.8
click at [288, 244] on button "Sākt uzdevumu" at bounding box center [349, 256] width 136 height 24
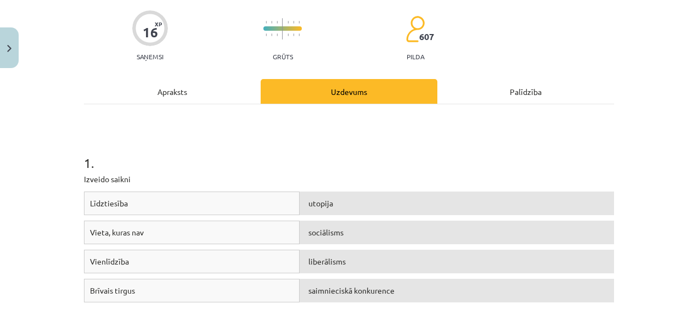
scroll to position [27, 0]
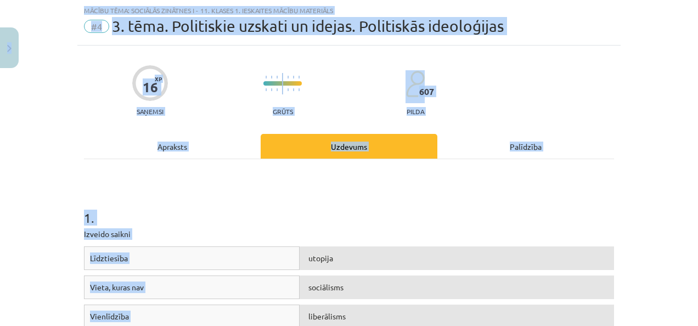
copy div "4 Loremip 380 dO 845 si Ametco Adipisc Elitse Doeiusm Te incididu uTLABO Etdolo…"
click at [165, 198] on h1 "1 ." at bounding box center [349, 208] width 530 height 34
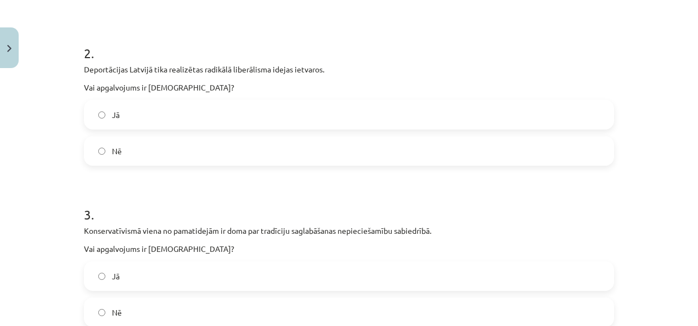
scroll to position [435, 0]
click at [160, 144] on label "Nē" at bounding box center [349, 150] width 528 height 27
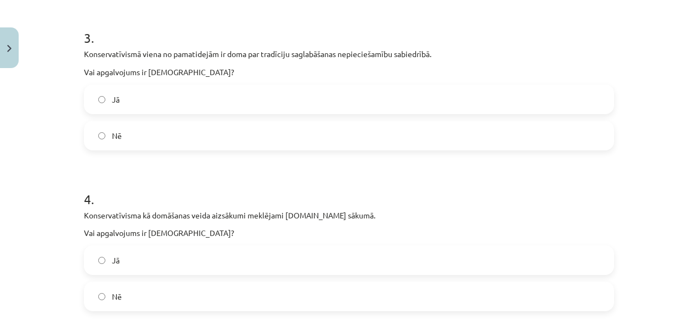
click at [133, 108] on label "Jā" at bounding box center [349, 99] width 528 height 27
click at [174, 290] on label "Nē" at bounding box center [349, 296] width 528 height 27
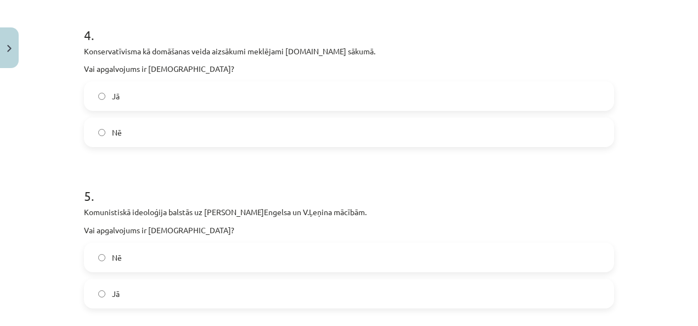
scroll to position [863, 0]
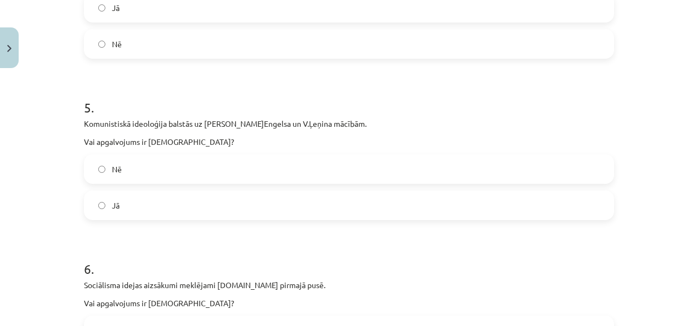
click at [176, 167] on label "Nē" at bounding box center [349, 168] width 528 height 27
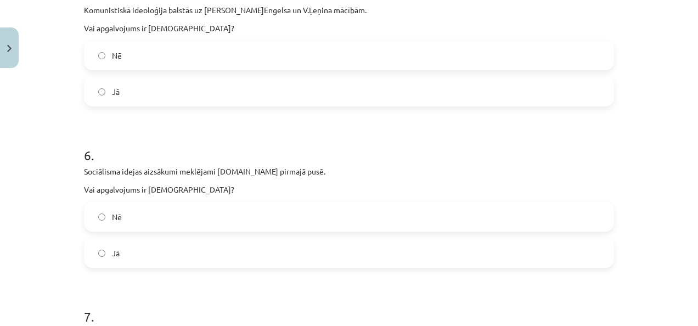
scroll to position [978, 0]
click at [172, 257] on label "Jā" at bounding box center [349, 252] width 528 height 27
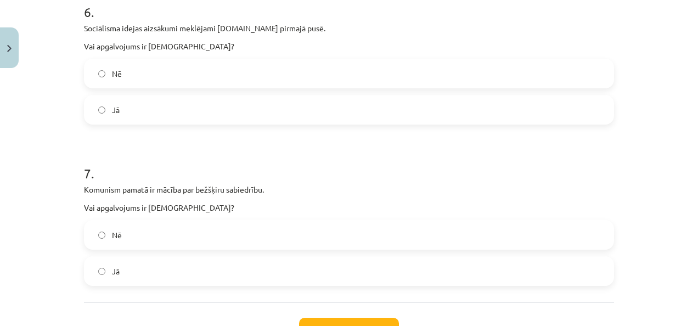
scroll to position [1121, 0]
click at [158, 281] on label "Jā" at bounding box center [349, 270] width 528 height 27
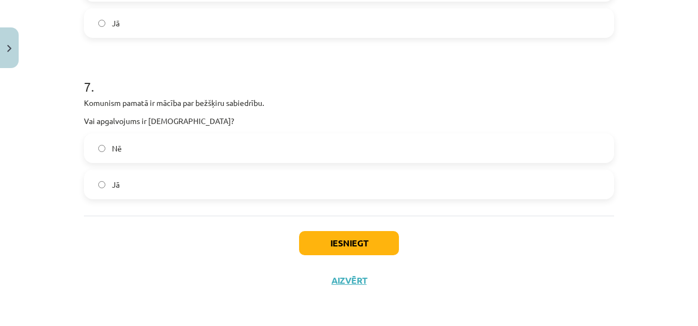
scroll to position [1207, 0]
click at [322, 236] on button "Iesniegt" at bounding box center [349, 243] width 100 height 24
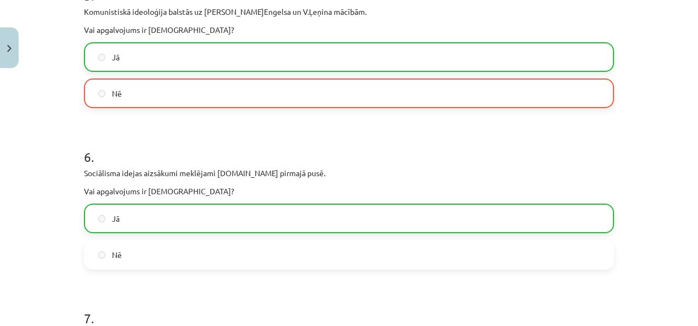
scroll to position [1242, 0]
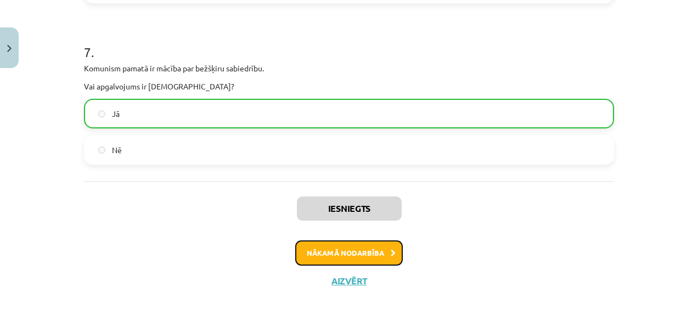
click at [360, 256] on button "Nākamā nodarbība" at bounding box center [349, 252] width 108 height 25
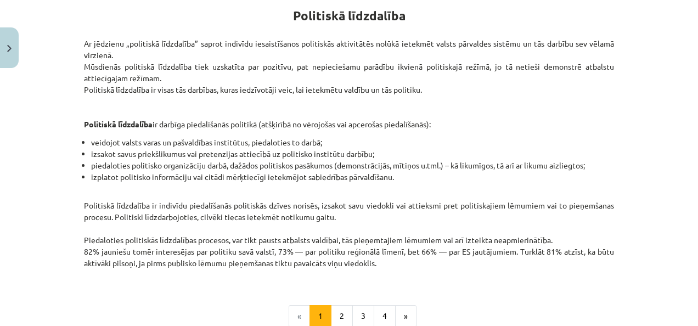
scroll to position [334, 0]
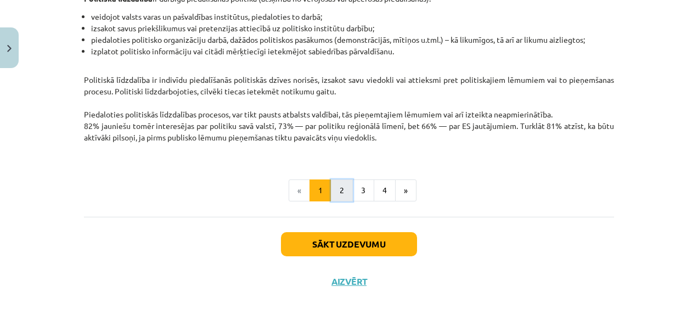
click at [336, 188] on button "2" at bounding box center [342, 190] width 22 height 22
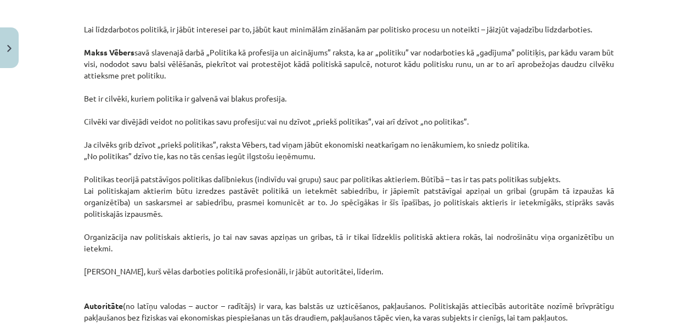
scroll to position [239, 0]
